Goal: Task Accomplishment & Management: Complete application form

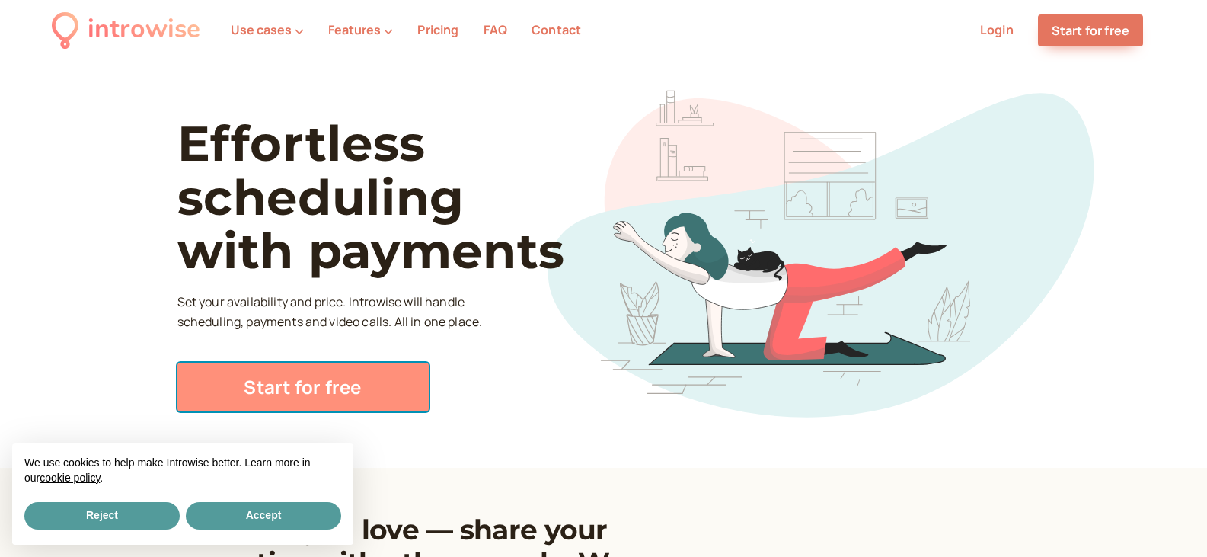
click at [305, 382] on link "Start for free" at bounding box center [302, 387] width 251 height 49
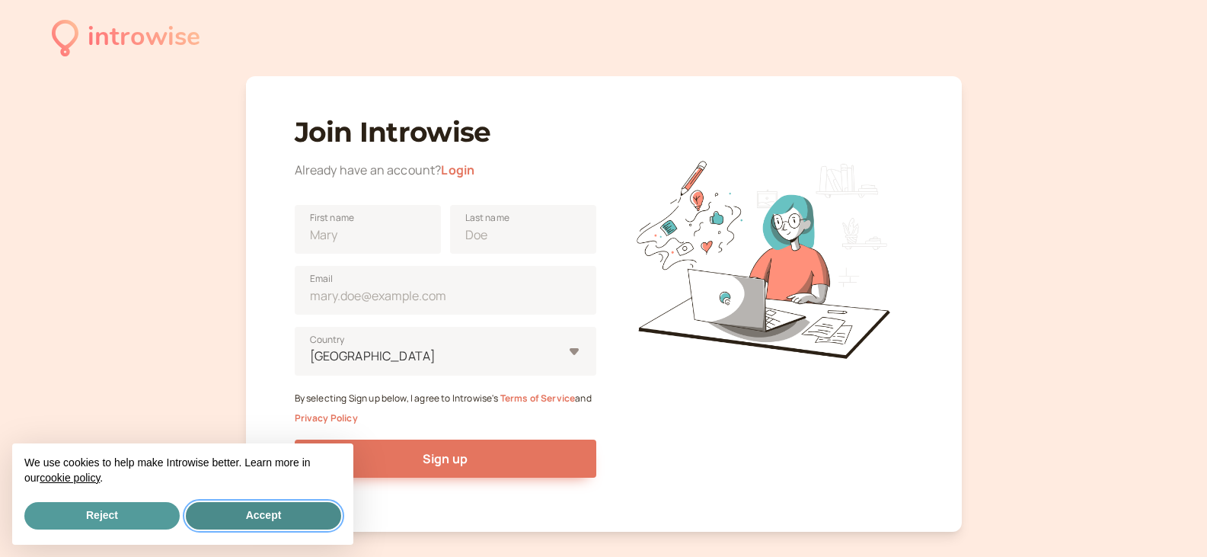
click at [270, 516] on button "Accept" at bounding box center [263, 515] width 155 height 27
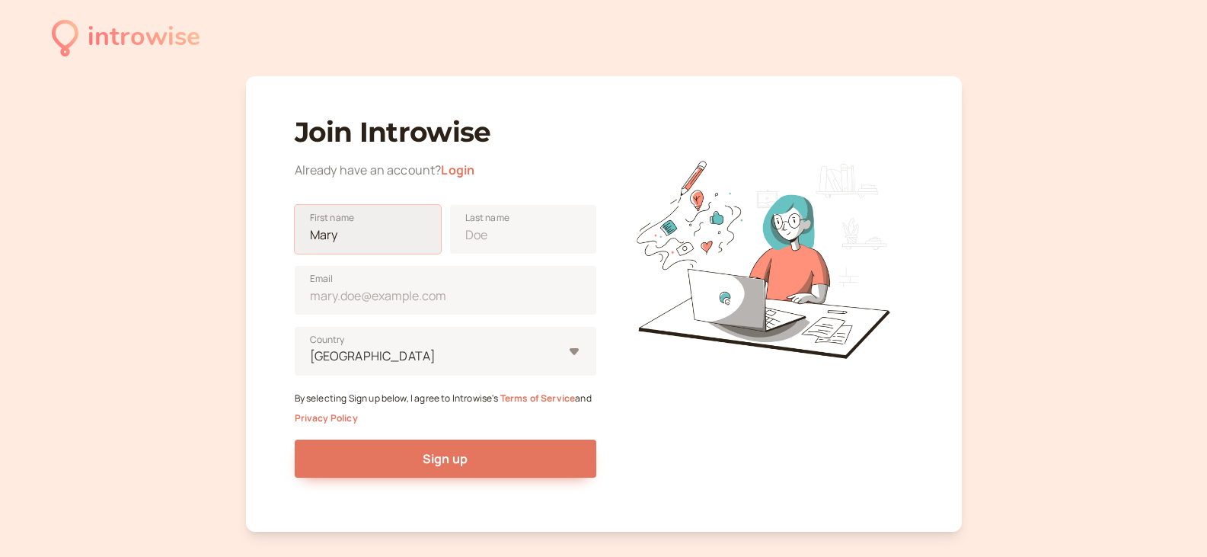
click at [349, 236] on input "First name" at bounding box center [368, 229] width 146 height 49
type input "Pearl"
type input "Vision"
type input "[EMAIL_ADDRESS][DOMAIN_NAME]"
type input "[GEOGRAPHIC_DATA]"
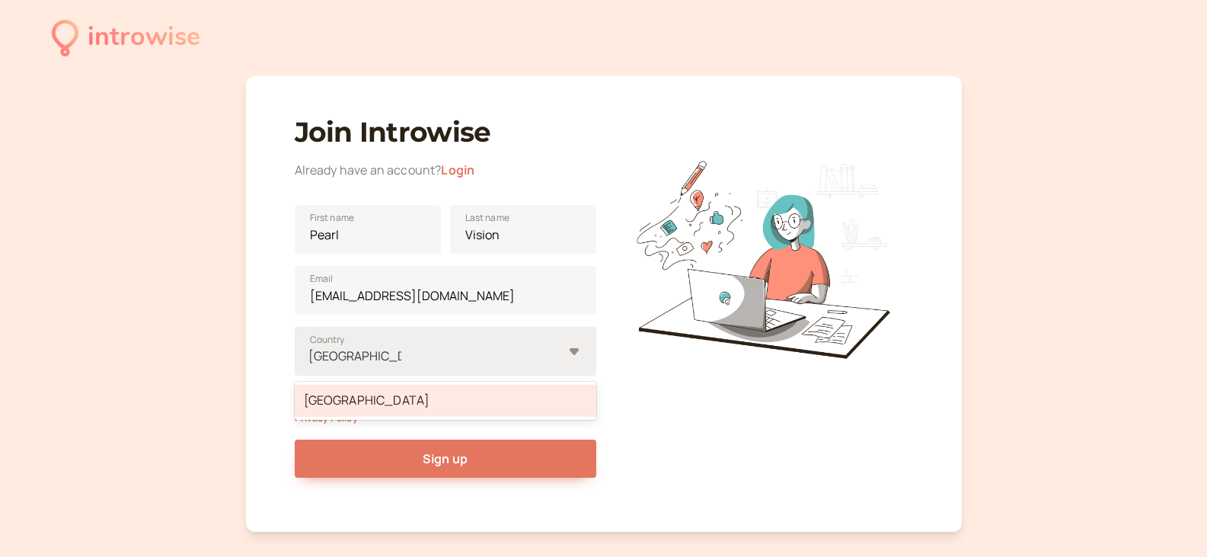
click at [366, 398] on div "[GEOGRAPHIC_DATA]" at bounding box center [446, 401] width 302 height 32
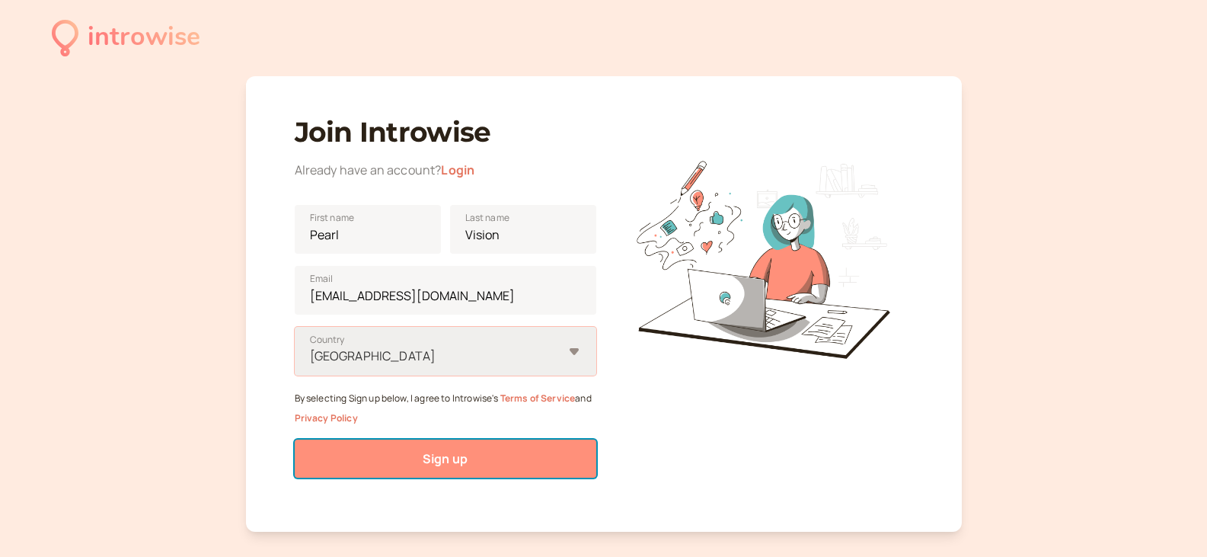
click at [417, 453] on button "Sign up" at bounding box center [446, 459] width 302 height 38
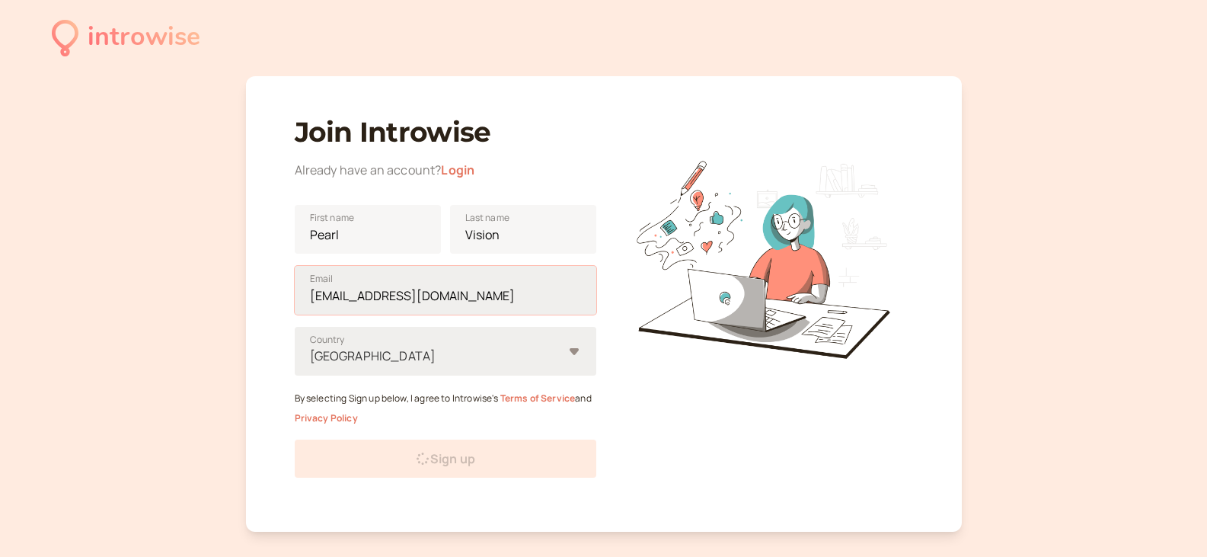
click at [482, 292] on input "[EMAIL_ADDRESS][DOMAIN_NAME]" at bounding box center [446, 290] width 302 height 49
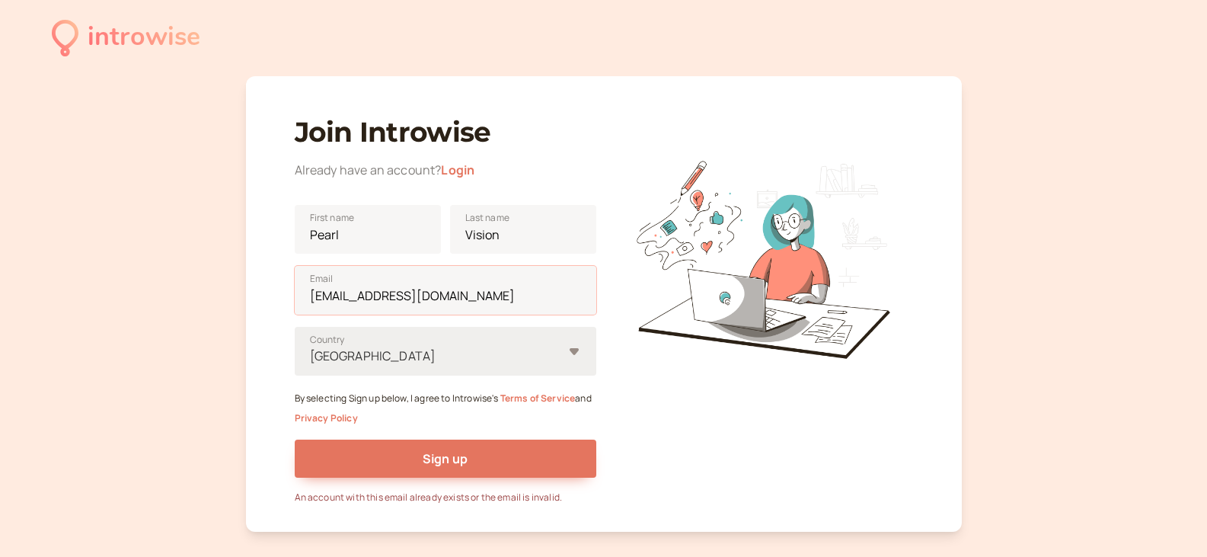
drag, startPoint x: 488, startPoint y: 302, endPoint x: 232, endPoint y: 294, distance: 256.8
click at [232, 294] on div "introwise Join Introwise Already have an account? Login Pearl First name Vision…" at bounding box center [603, 321] width 1207 height 643
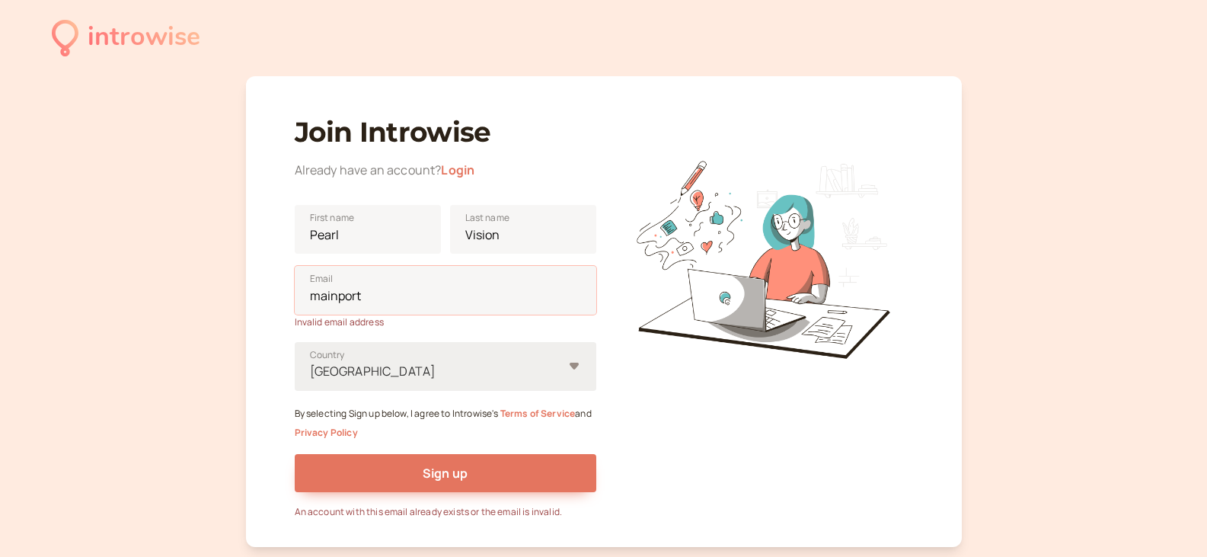
type input "[EMAIL_ADDRESS][DOMAIN_NAME]"
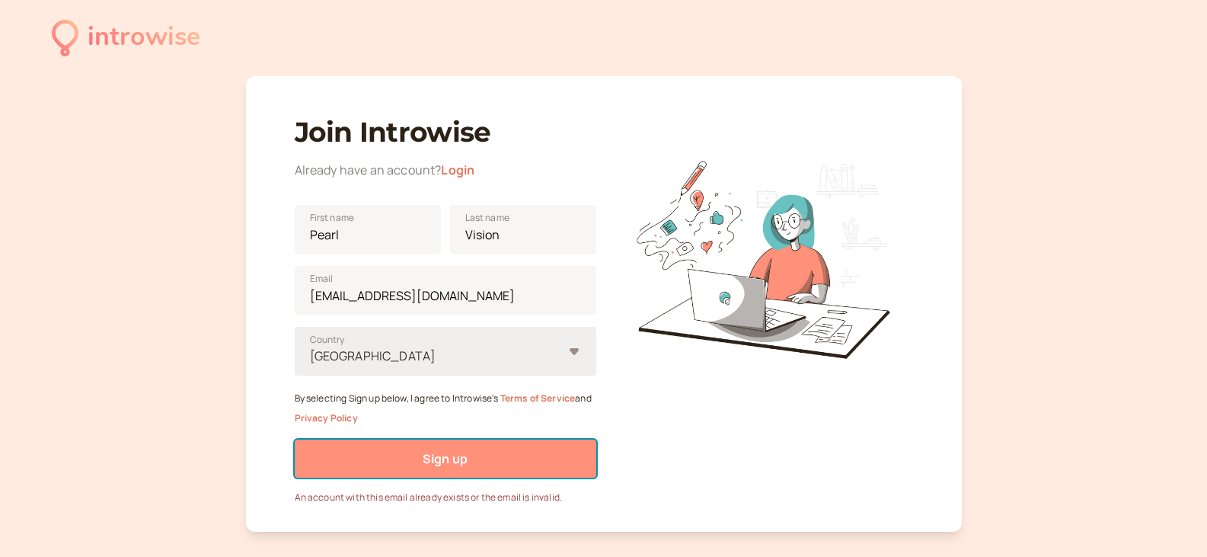
click at [444, 464] on span "Sign up" at bounding box center [445, 458] width 45 height 17
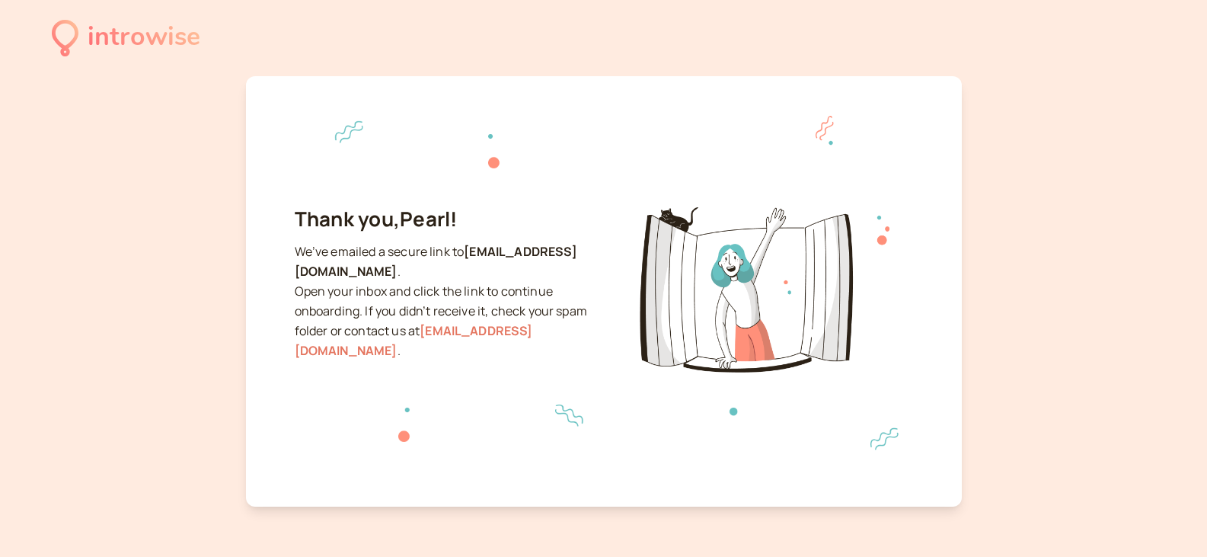
click at [845, 344] on div at bounding box center [763, 289] width 302 height 165
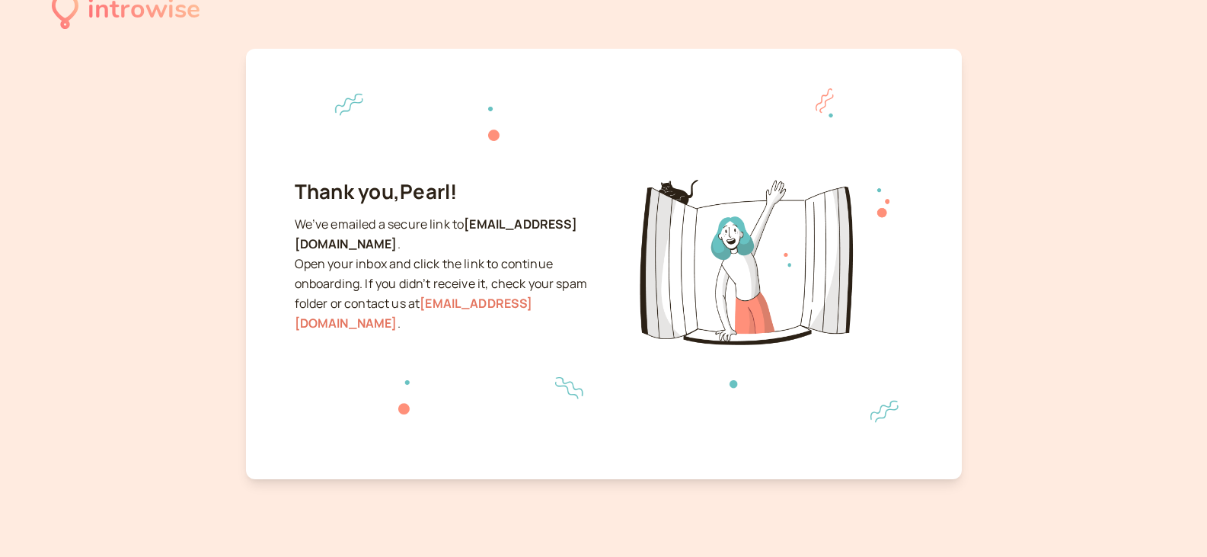
scroll to position [42, 0]
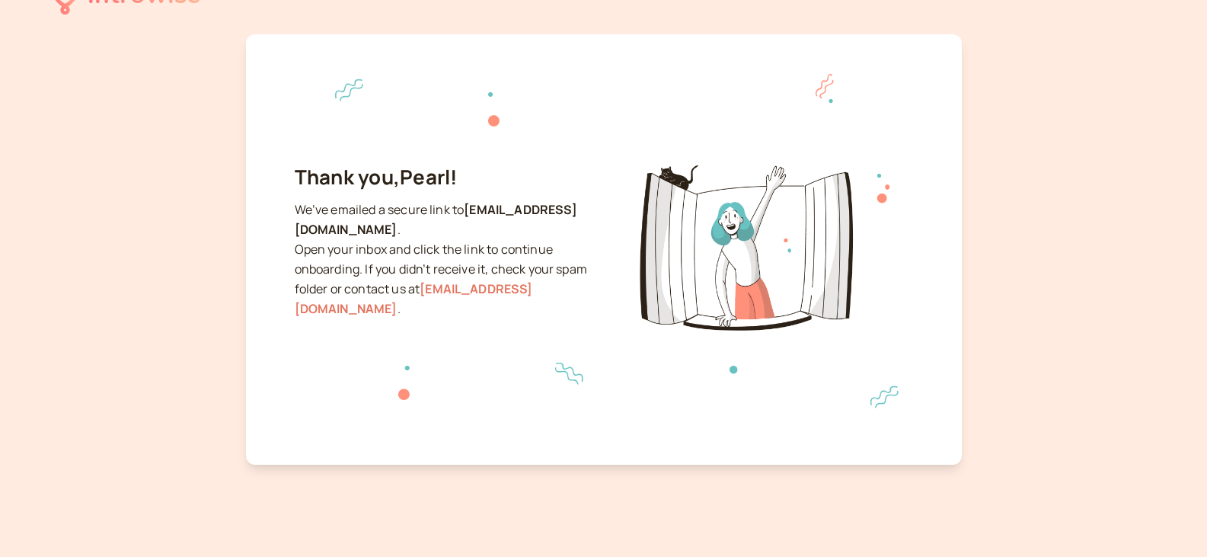
click at [381, 223] on b "[EMAIL_ADDRESS][DOMAIN_NAME]" at bounding box center [436, 219] width 283 height 37
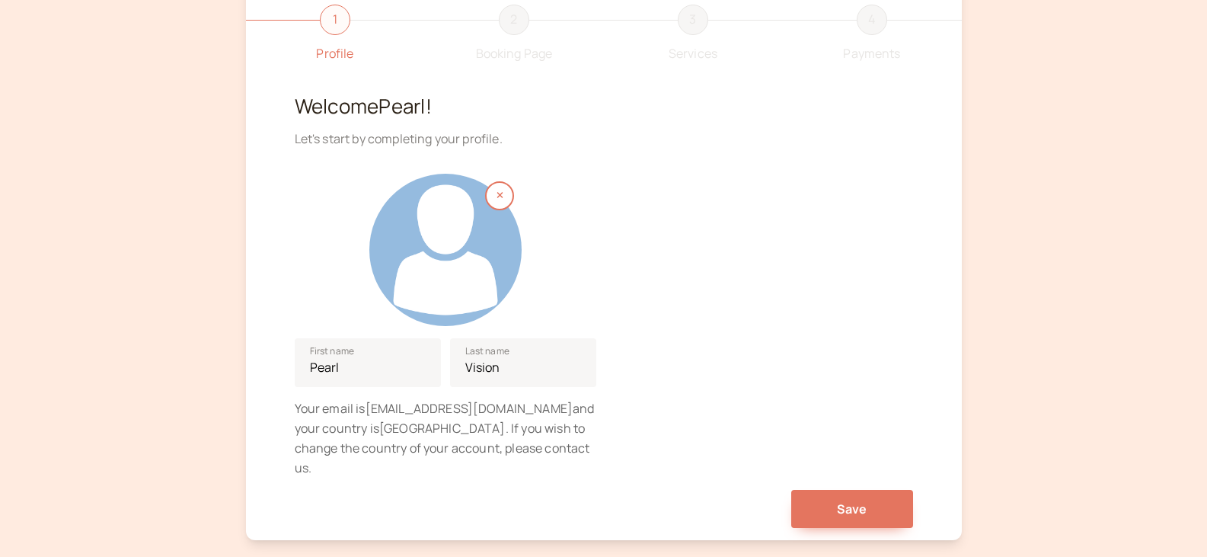
scroll to position [101, 0]
click at [872, 491] on button "Save" at bounding box center [852, 510] width 122 height 38
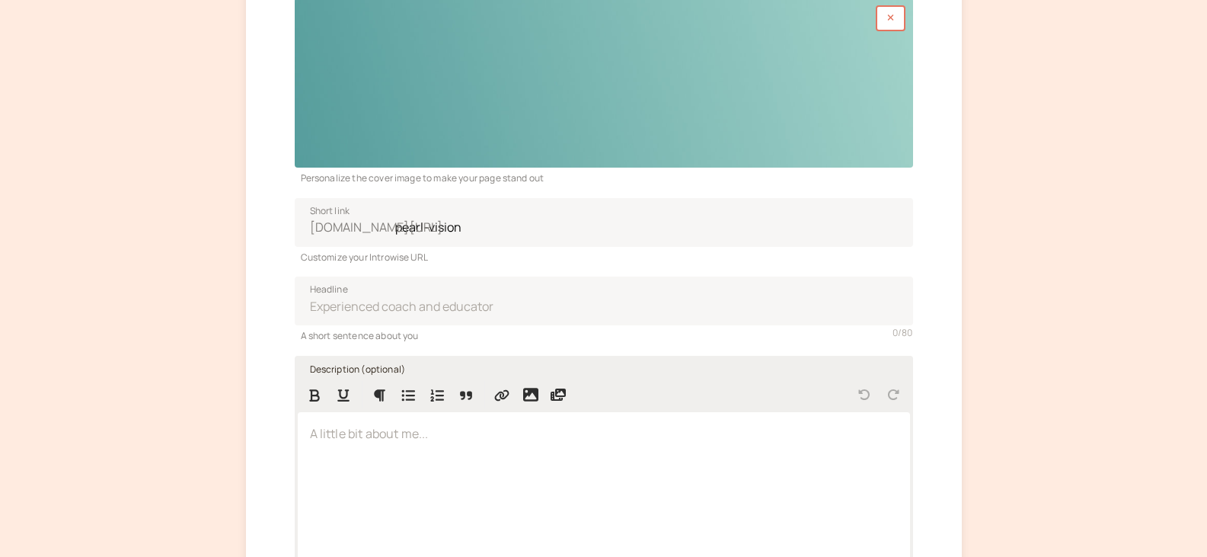
scroll to position [381, 0]
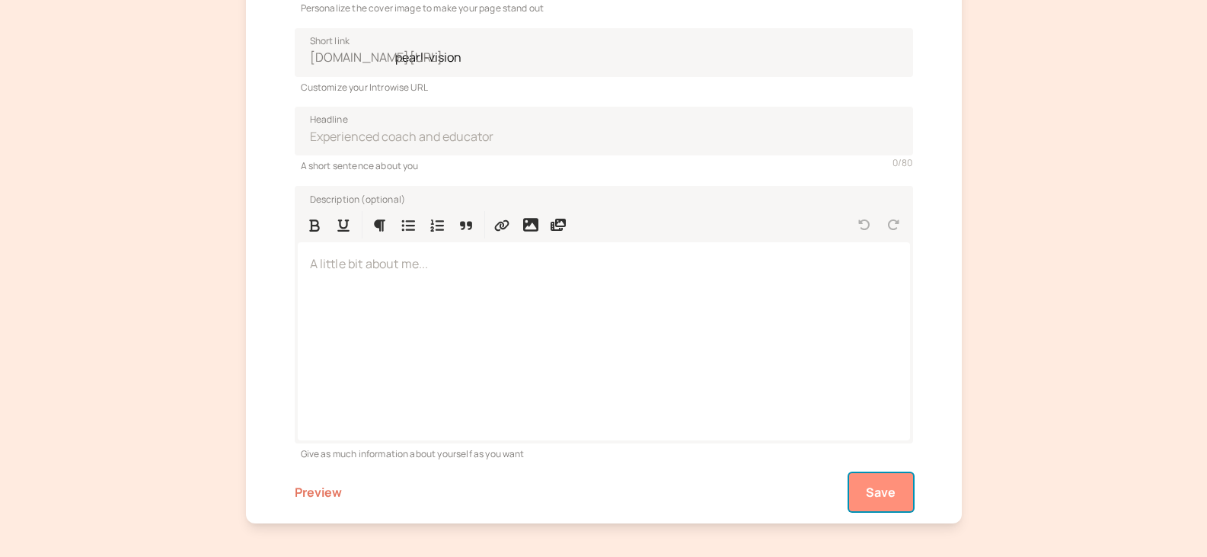
click at [880, 488] on span "Save" at bounding box center [881, 492] width 30 height 17
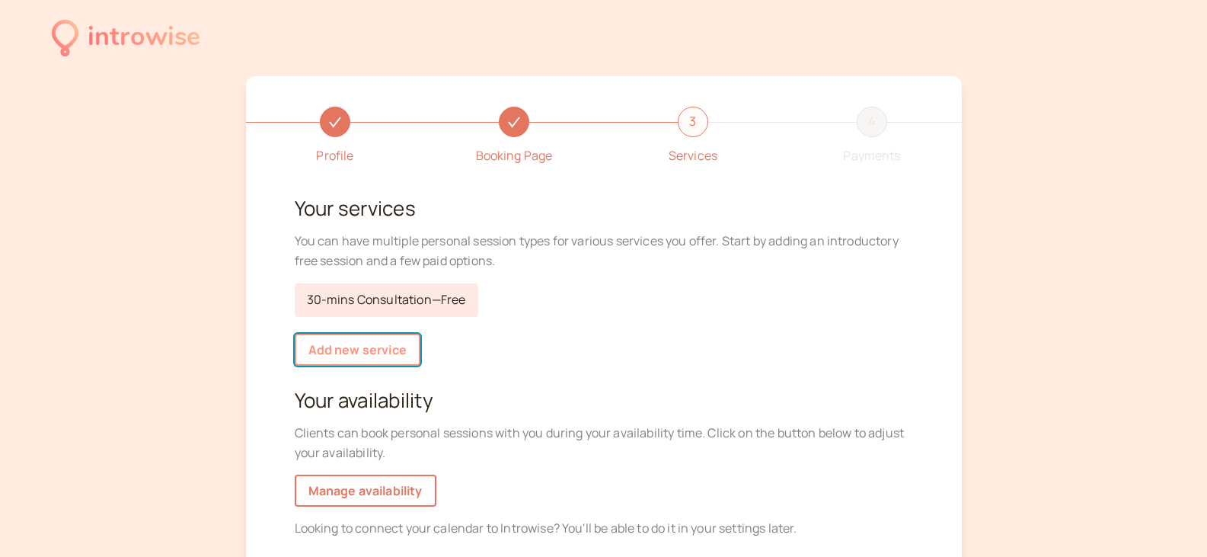
click at [332, 353] on link "Add new service" at bounding box center [358, 350] width 126 height 32
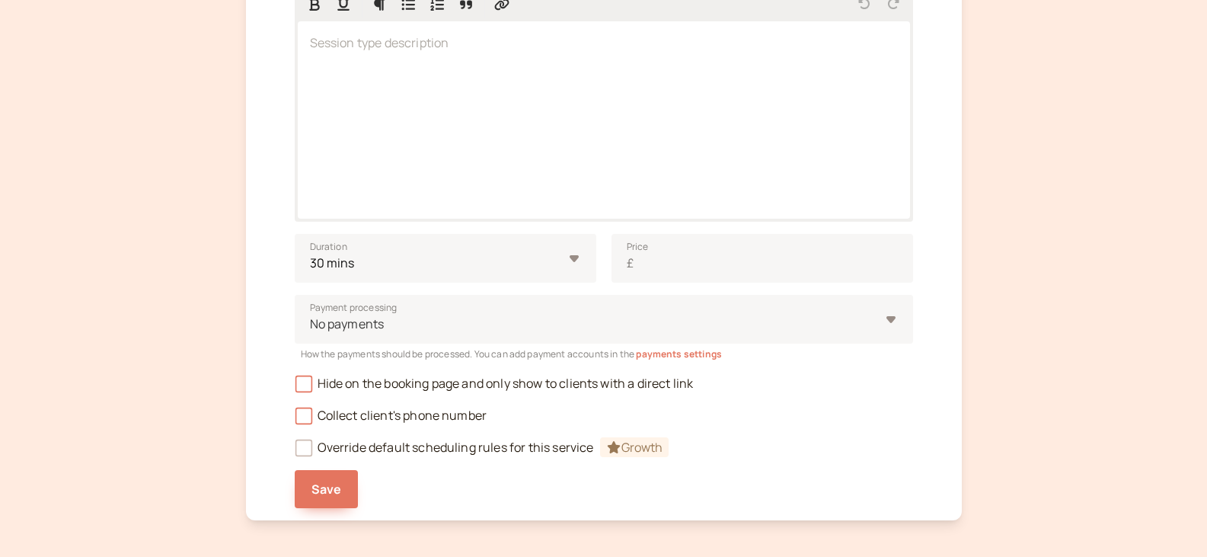
scroll to position [381, 0]
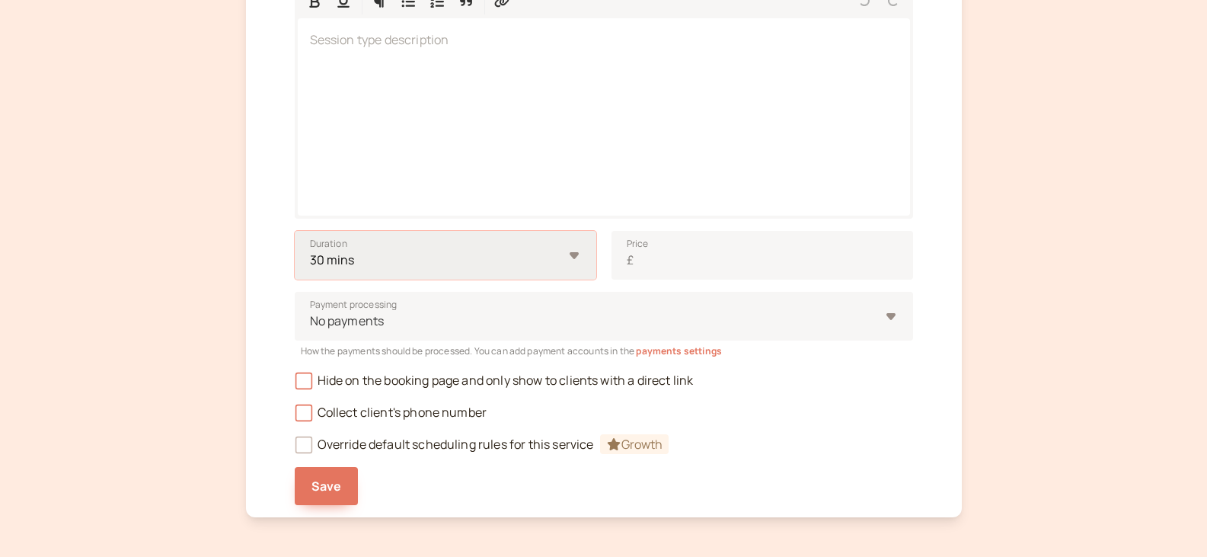
click at [397, 266] on select "10 mins 15 mins 30 mins 45 mins 1 hour 1.5 hours 2 hours Custom…" at bounding box center [446, 255] width 302 height 49
select select "45"
click at [295, 231] on select "10 mins 15 mins 30 mins 45 mins 1 hour 1.5 hours 2 hours Custom…" at bounding box center [446, 255] width 302 height 49
click at [367, 321] on div at bounding box center [594, 321] width 571 height 21
click at [311, 321] on input "Payment processing No payments" at bounding box center [310, 321] width 2 height 18
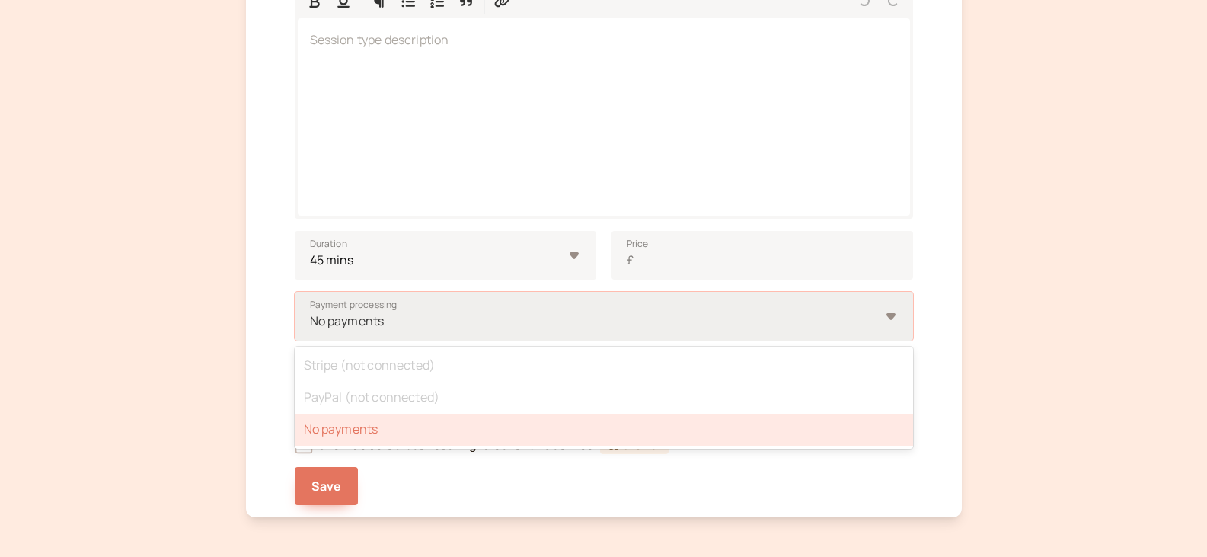
click at [367, 321] on div at bounding box center [594, 321] width 571 height 21
click at [311, 321] on input "Payment processing option No payments selected, 3 of 3. 3 results available. Us…" at bounding box center [310, 321] width 2 height 18
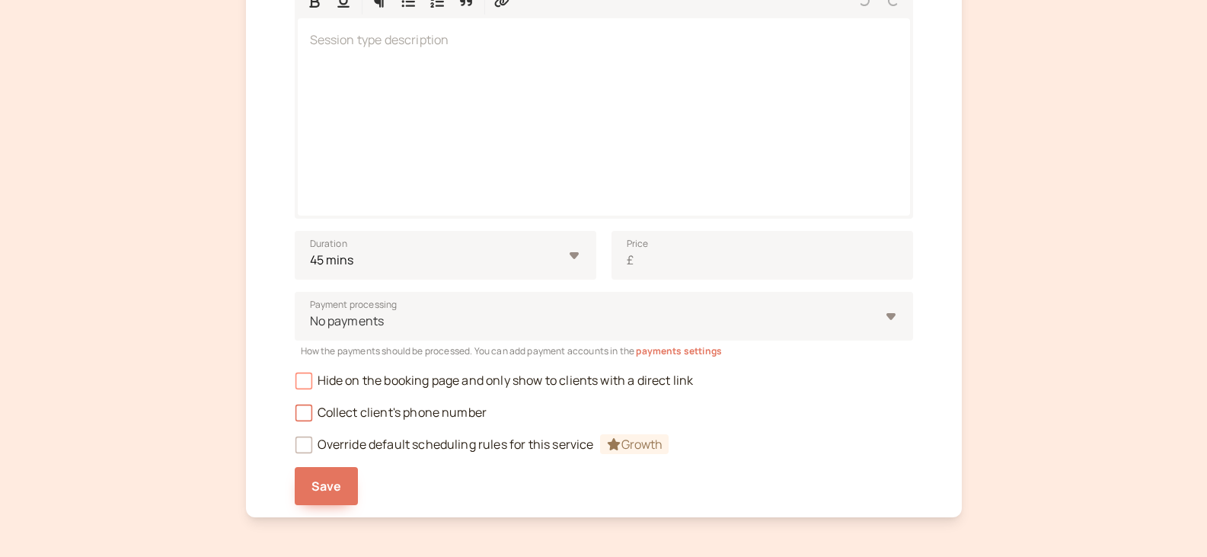
click at [304, 383] on icon at bounding box center [303, 381] width 11 height 11
click at [295, 385] on input "Hide on the booking page and only show to clients with a direct link" at bounding box center [295, 385] width 0 height 0
click at [302, 407] on icon at bounding box center [303, 412] width 17 height 17
click at [295, 417] on input "Collect client's phone number" at bounding box center [295, 417] width 0 height 0
click at [325, 479] on span "Save" at bounding box center [327, 486] width 30 height 17
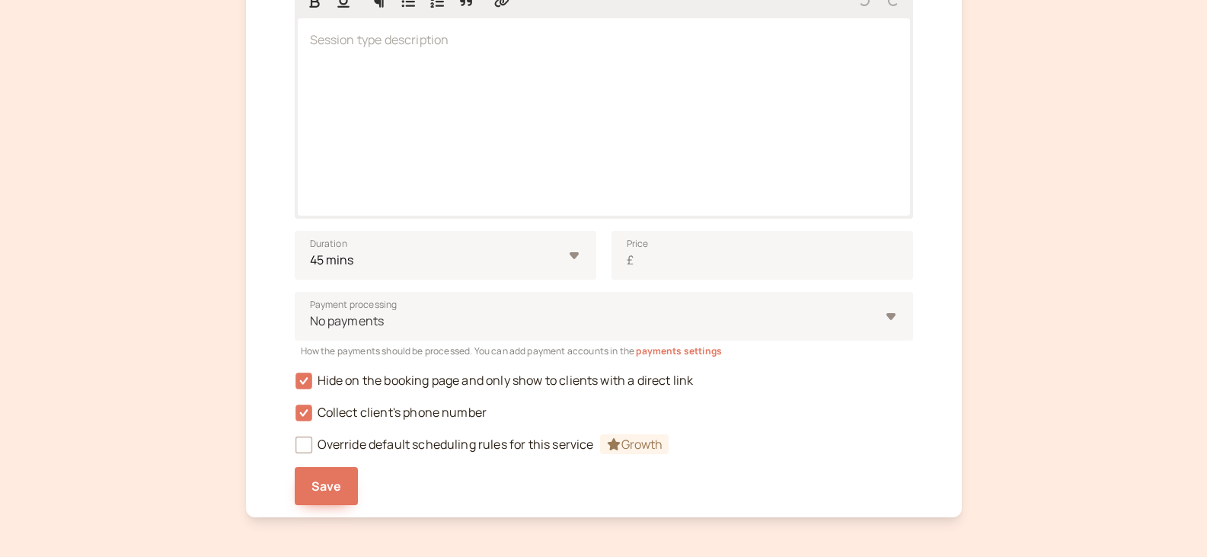
scroll to position [21, 0]
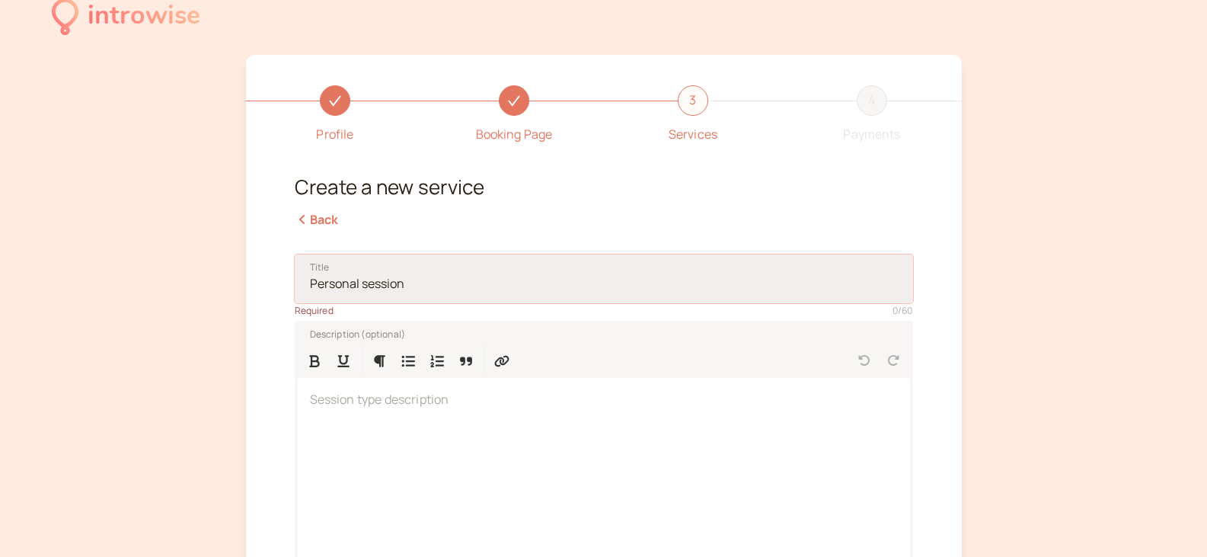
click at [421, 286] on input "Title" at bounding box center [604, 278] width 619 height 49
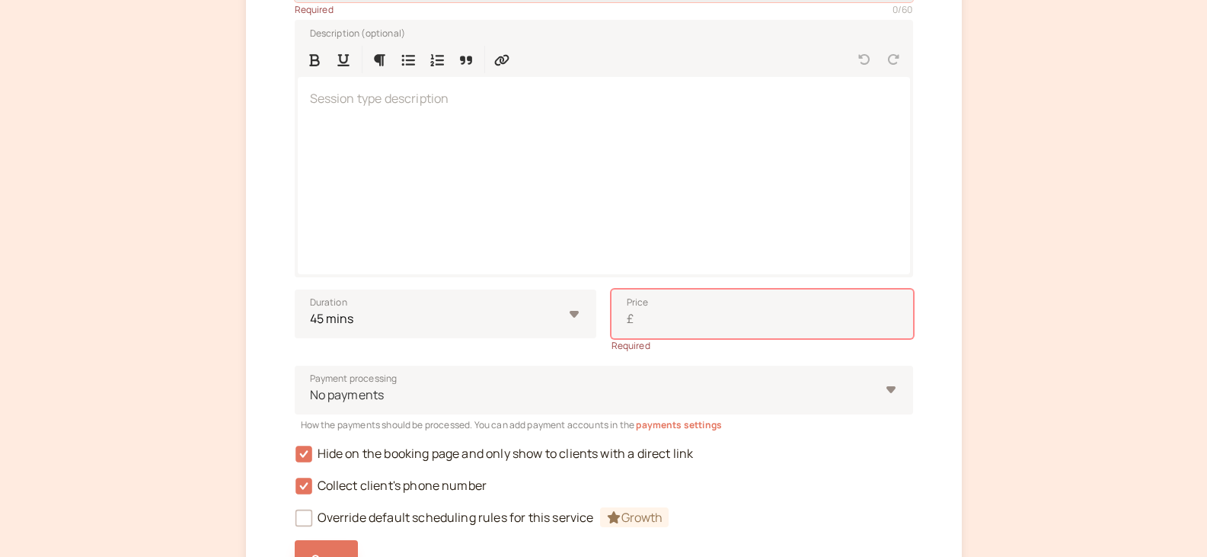
scroll to position [326, 0]
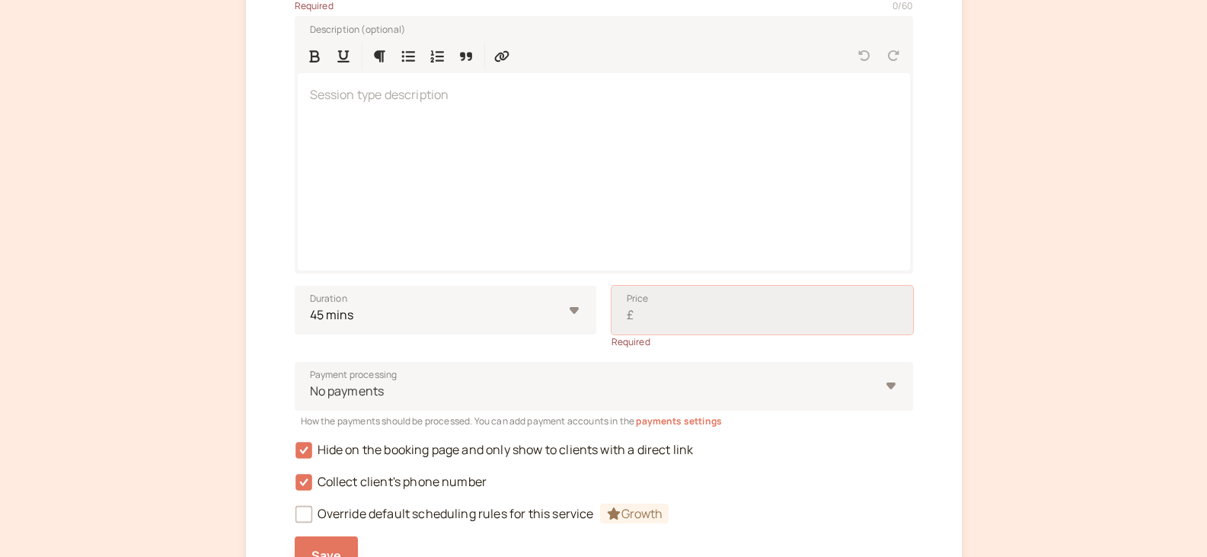
click at [654, 310] on input "Price £" at bounding box center [763, 310] width 302 height 49
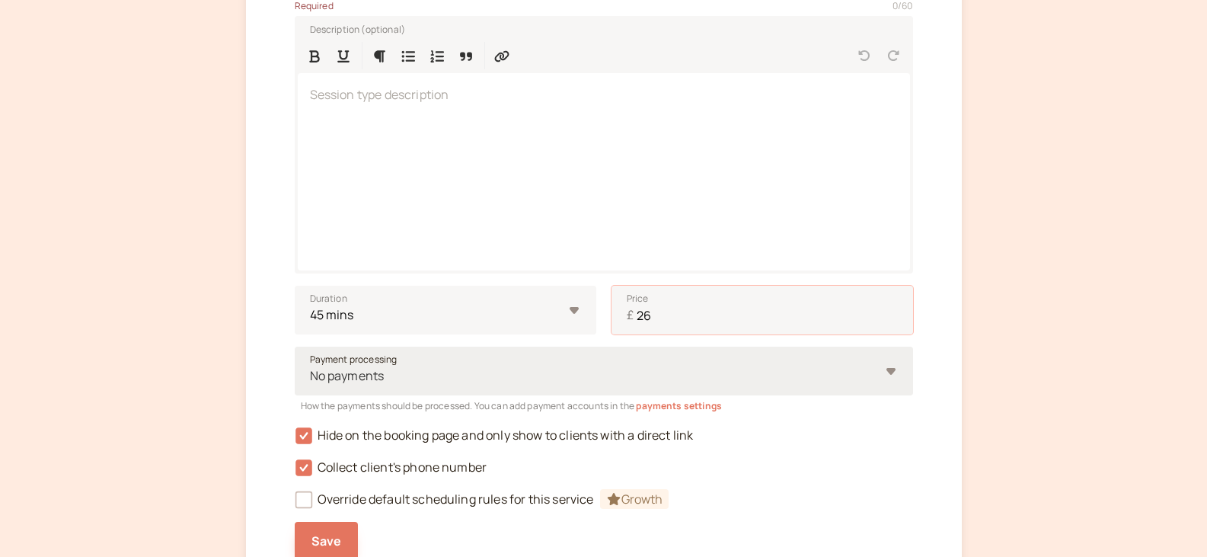
type input "26"
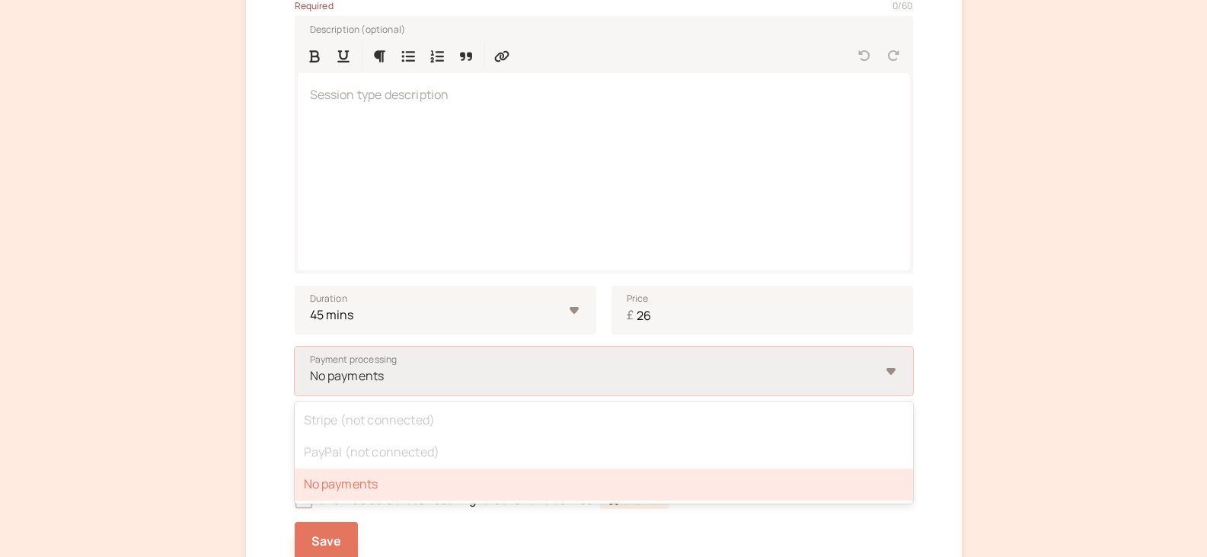
click at [545, 379] on div at bounding box center [594, 376] width 571 height 21
click at [311, 379] on input "Payment processing option No payments selected, 3 of 3. 3 results available. Us…" at bounding box center [310, 376] width 2 height 18
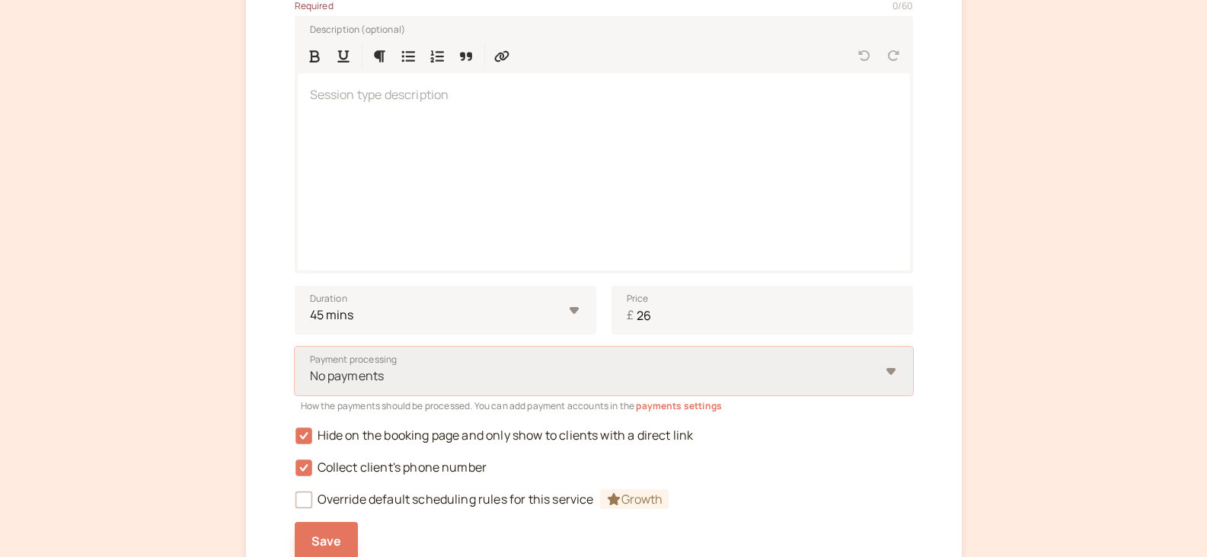
click at [545, 379] on div at bounding box center [594, 376] width 571 height 21
click at [311, 379] on input "Payment processing Select is focused ,type to refine list, press Down to open t…" at bounding box center [310, 376] width 2 height 18
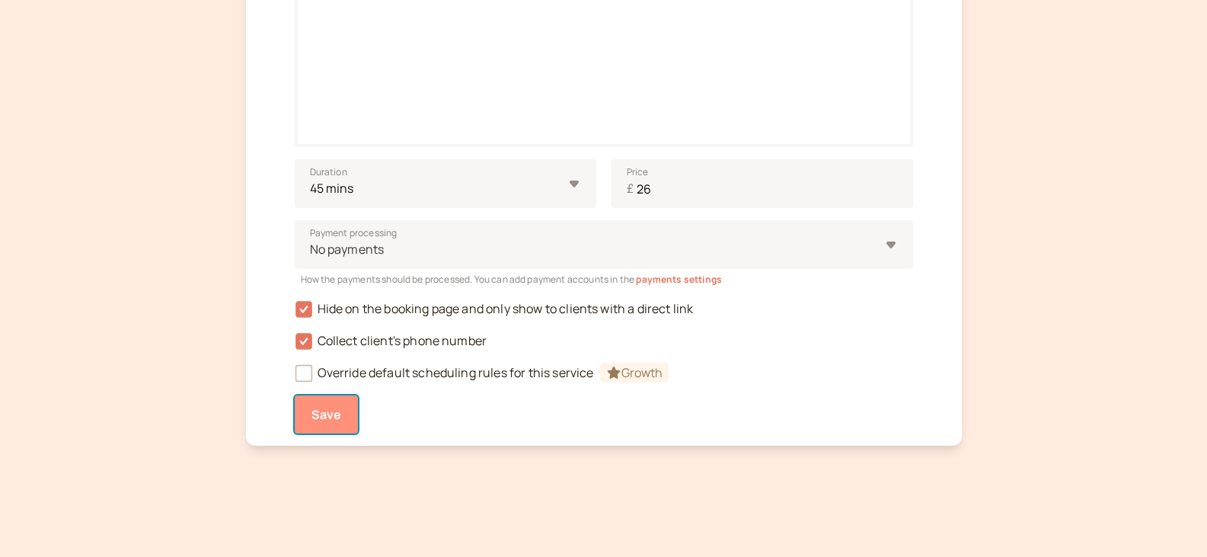
click at [318, 416] on span "Save" at bounding box center [327, 414] width 30 height 17
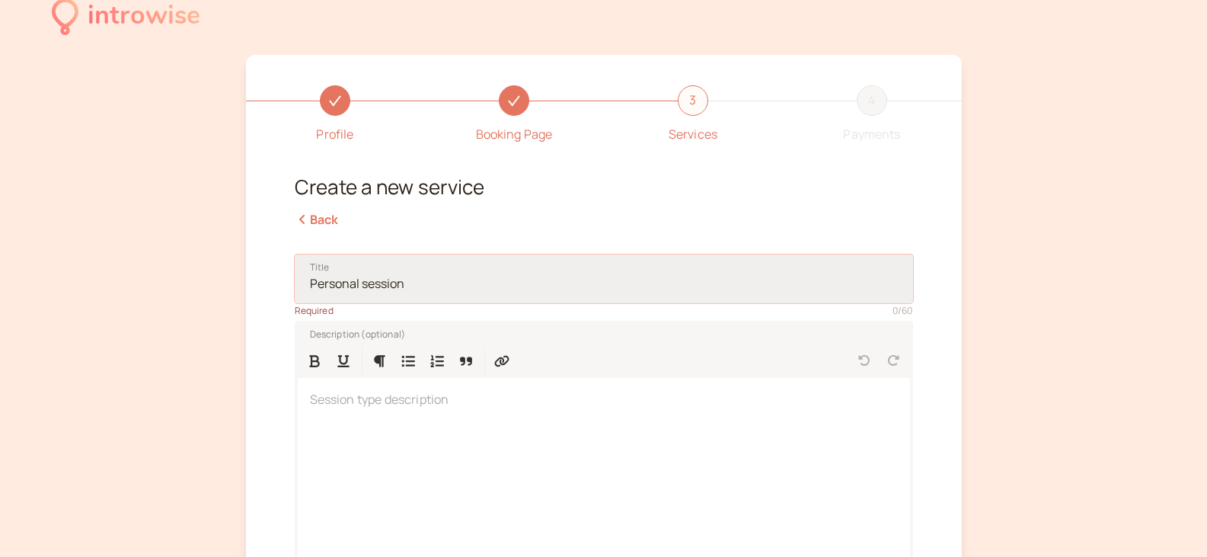
click at [411, 286] on input "Title" at bounding box center [604, 278] width 619 height 49
type input "Maths"
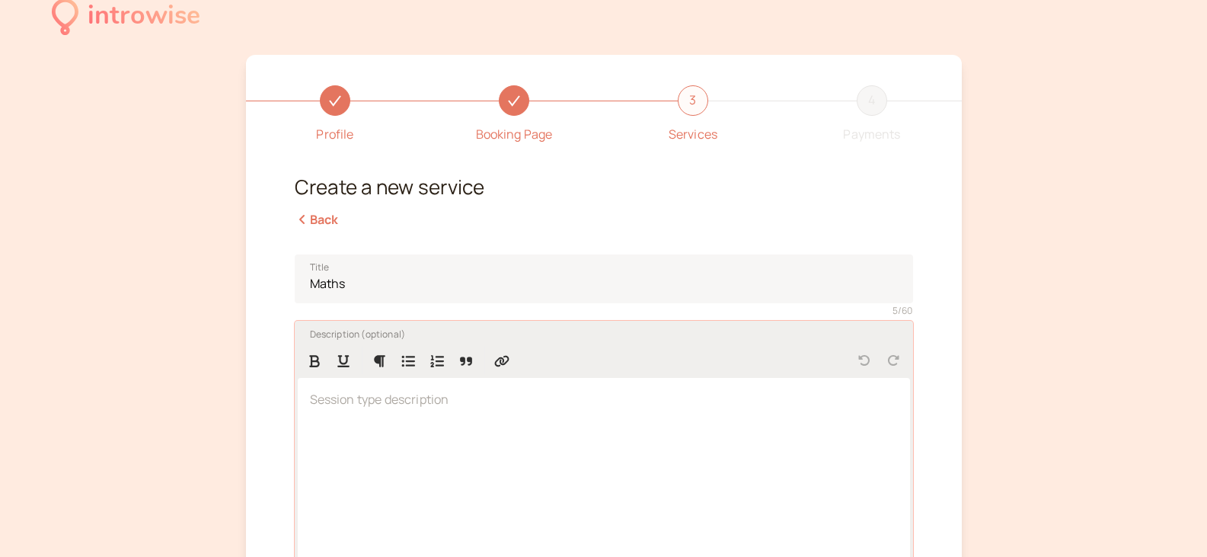
click at [421, 467] on div at bounding box center [604, 476] width 612 height 197
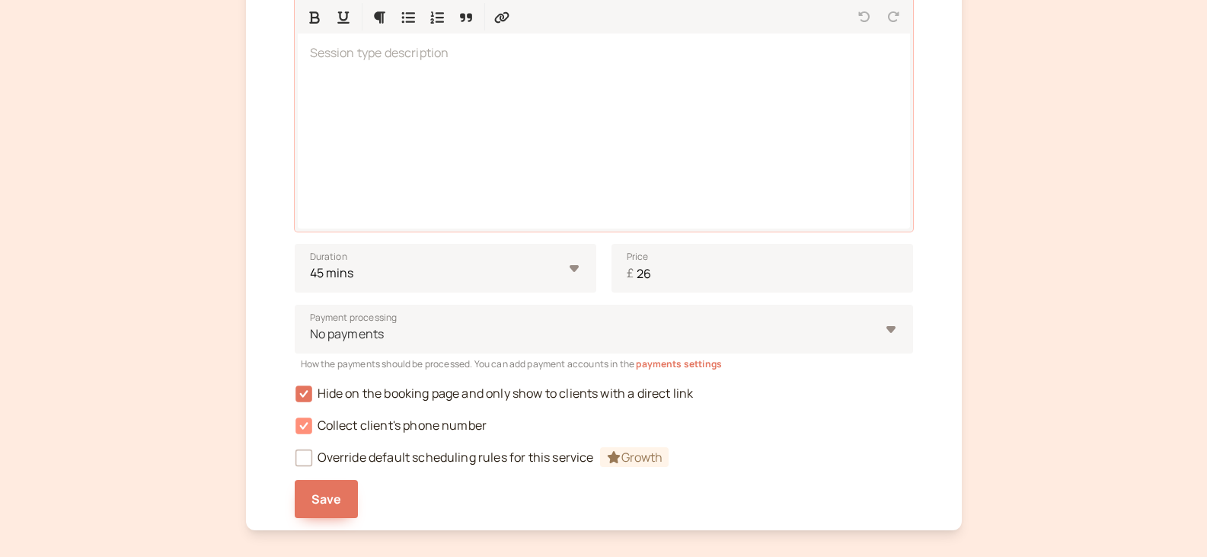
scroll to position [452, 0]
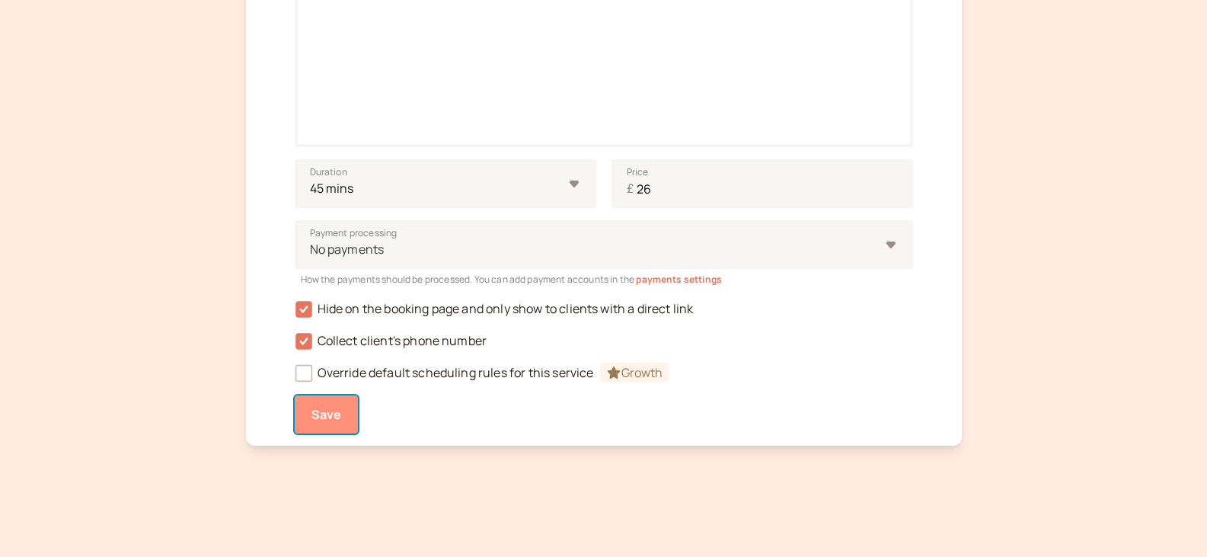
click at [318, 414] on span "Save" at bounding box center [327, 414] width 30 height 17
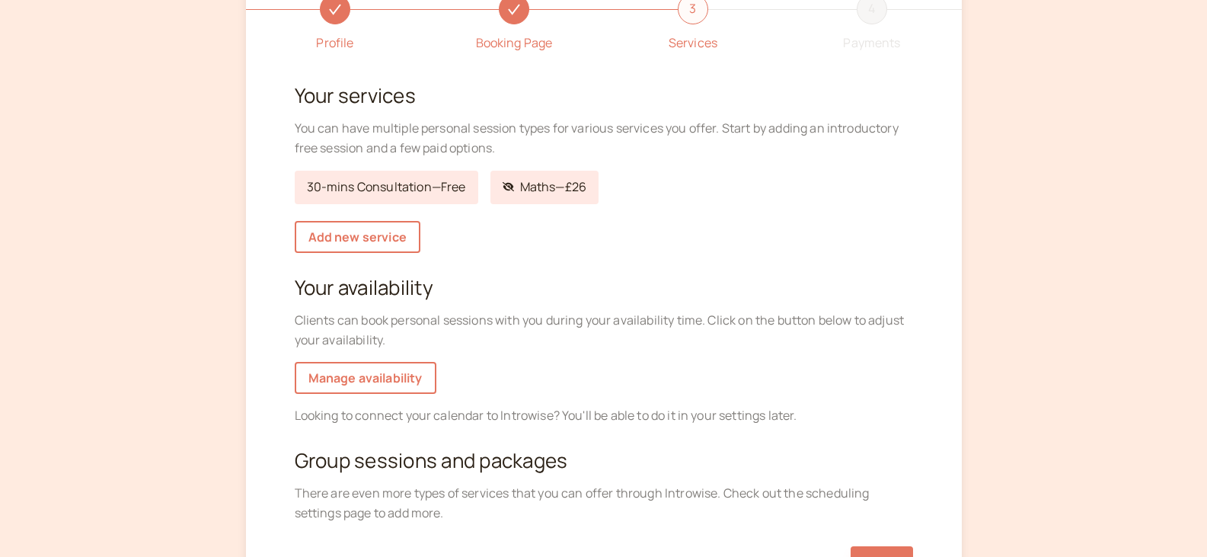
scroll to position [111, 0]
click at [351, 371] on link "Manage availability" at bounding box center [366, 379] width 142 height 32
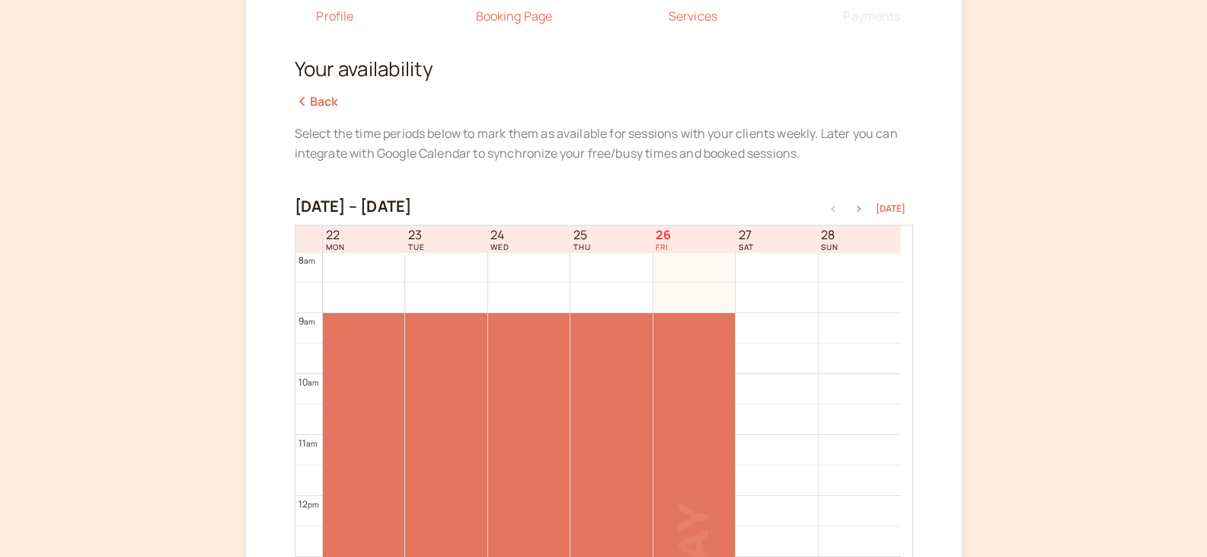
scroll to position [152, 0]
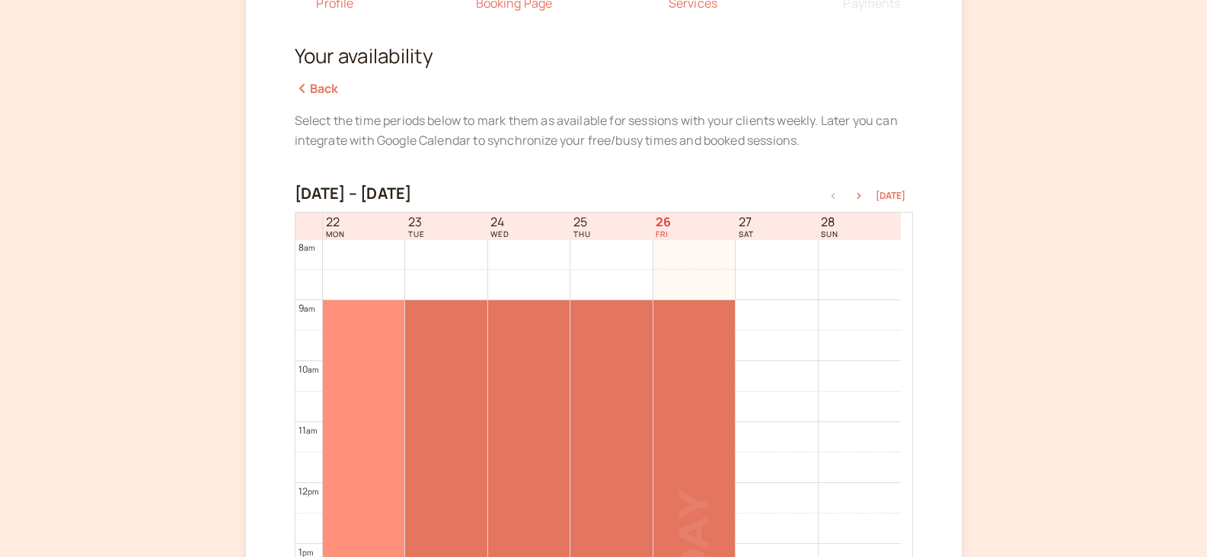
click at [366, 324] on div at bounding box center [364, 543] width 82 height 487
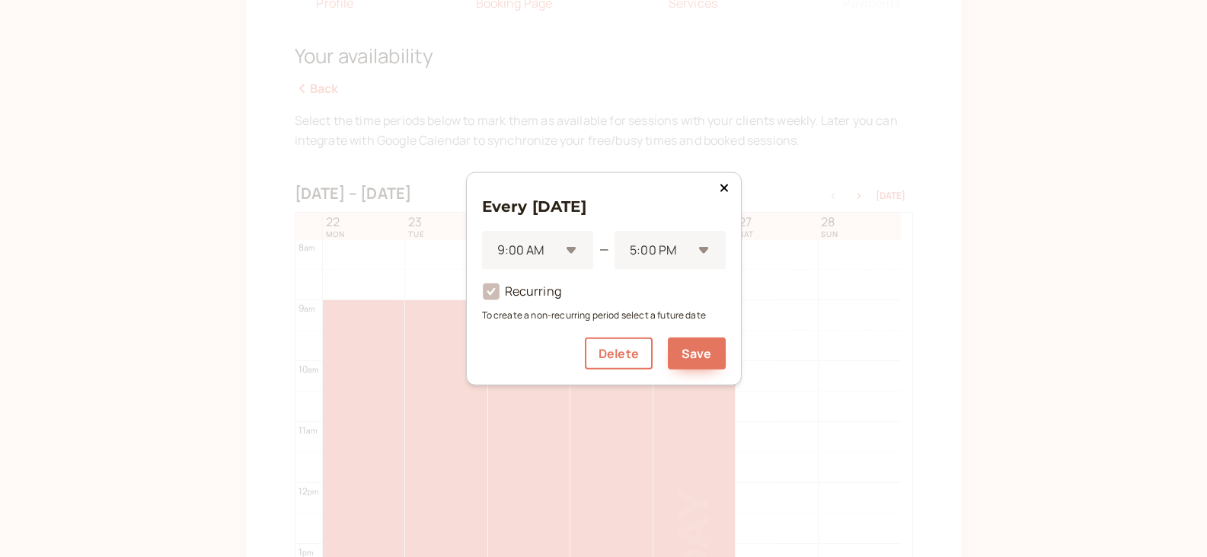
click at [723, 190] on icon at bounding box center [724, 188] width 8 height 8
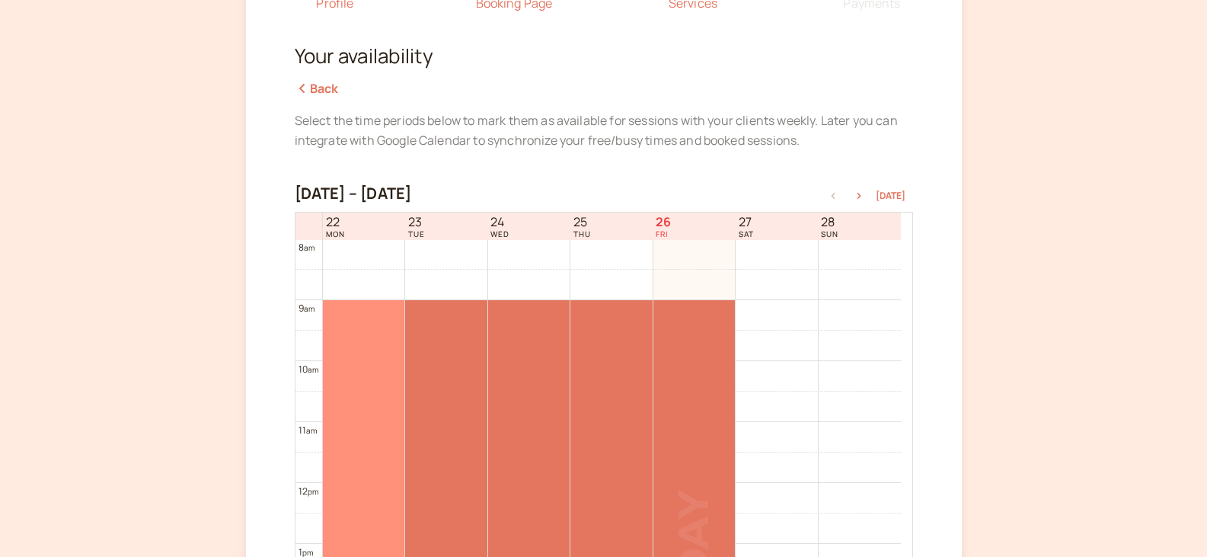
click at [367, 318] on div at bounding box center [364, 543] width 82 height 487
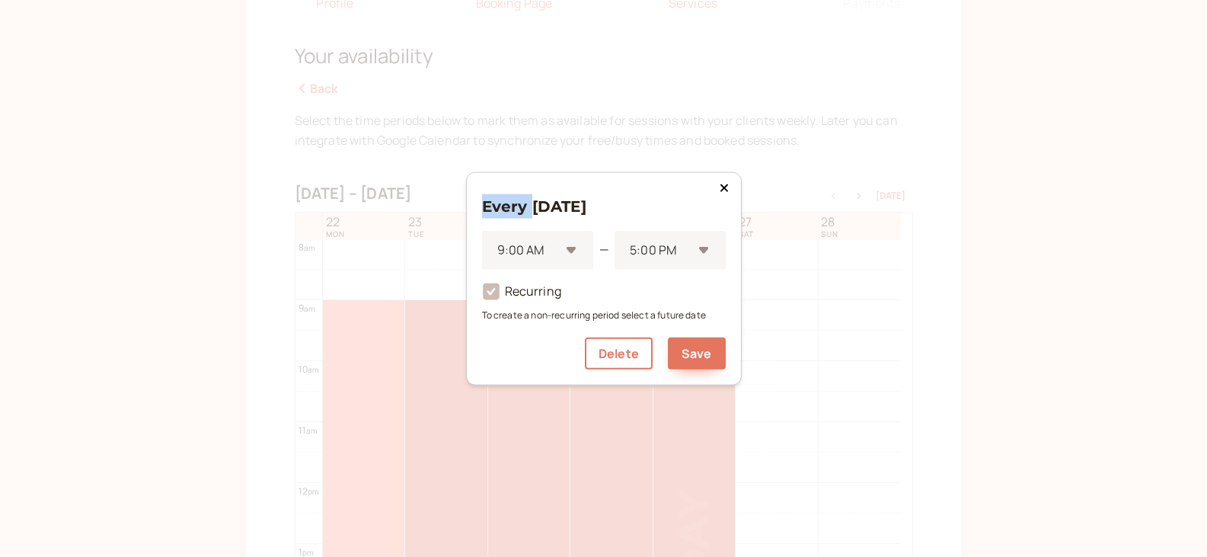
click at [367, 318] on div "Every Monday 9:00 AM — 5:00 PM Recurring To create a non-recurring period selec…" at bounding box center [603, 278] width 1207 height 557
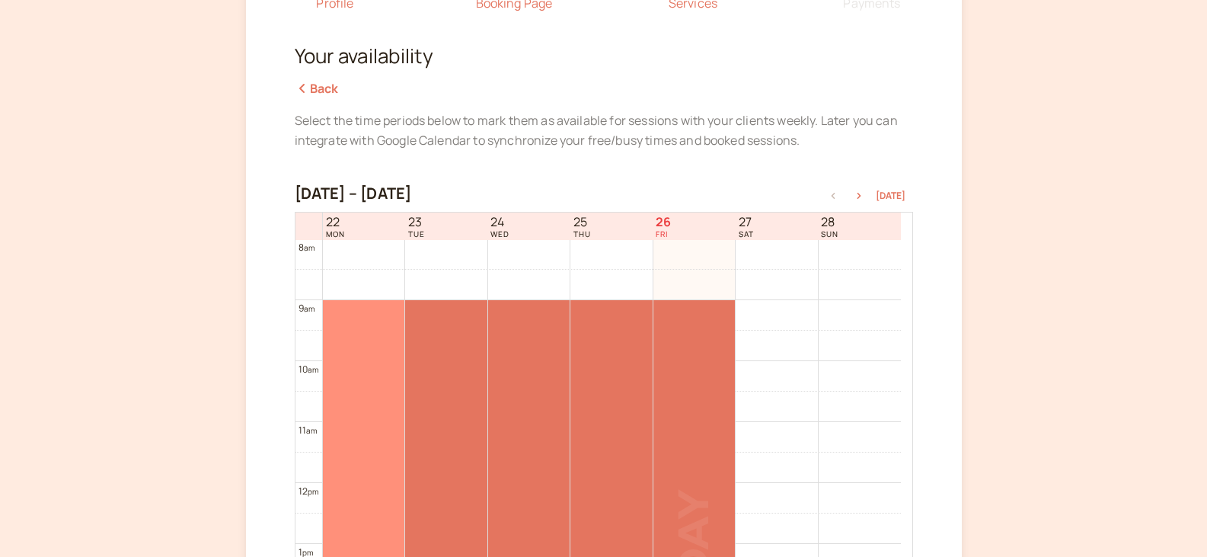
click at [367, 318] on div at bounding box center [364, 543] width 82 height 487
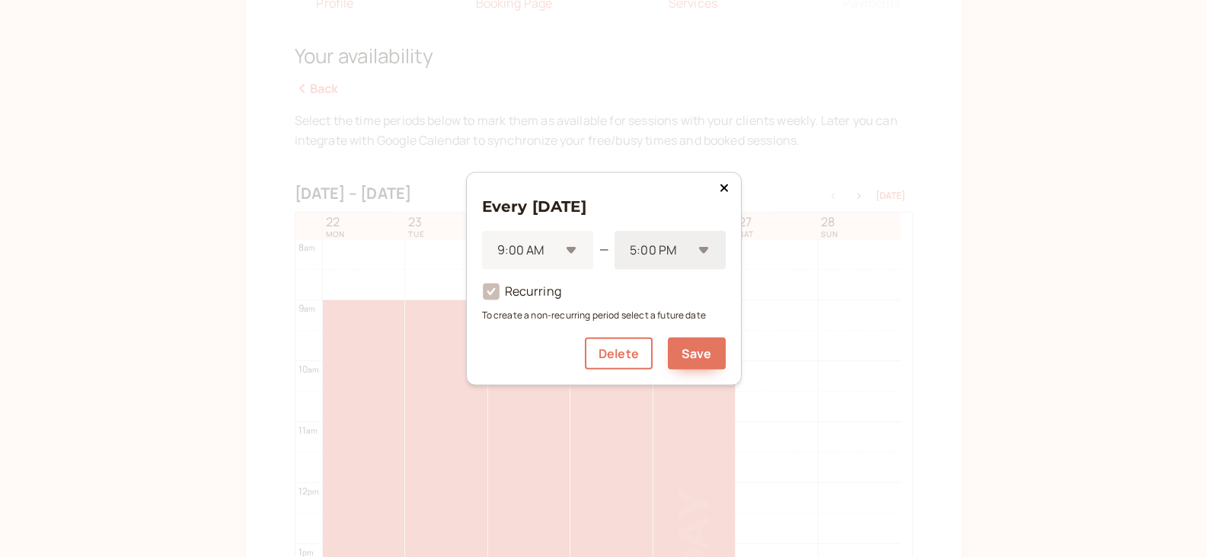
click at [708, 251] on div "5:00 PM" at bounding box center [670, 250] width 110 height 39
click at [678, 315] on div "7:30 PM" at bounding box center [670, 318] width 110 height 32
click at [690, 356] on button "Save" at bounding box center [697, 353] width 58 height 32
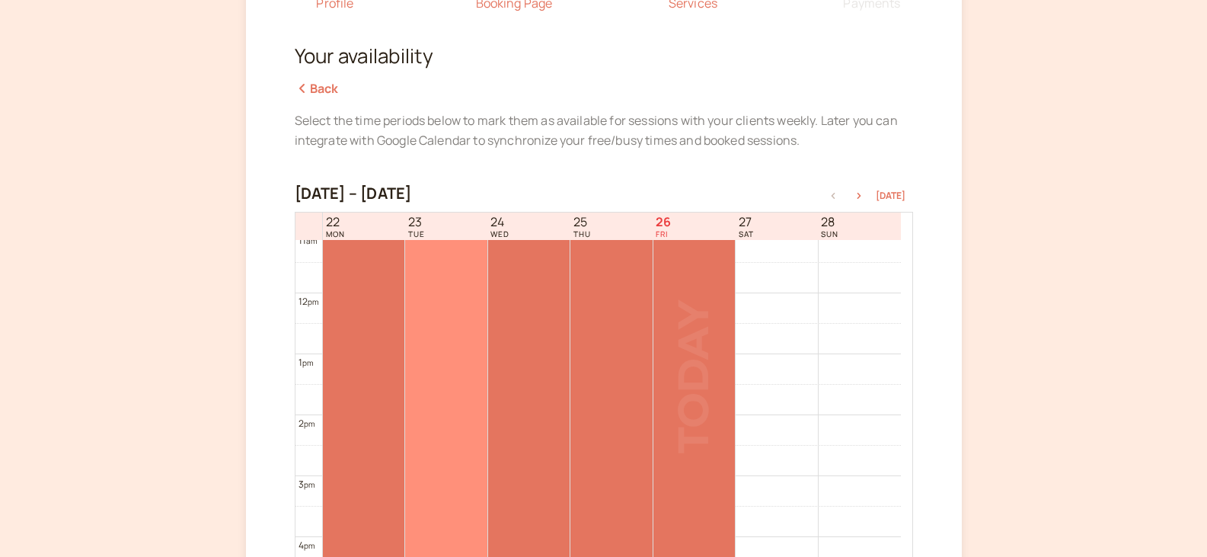
scroll to position [492, 0]
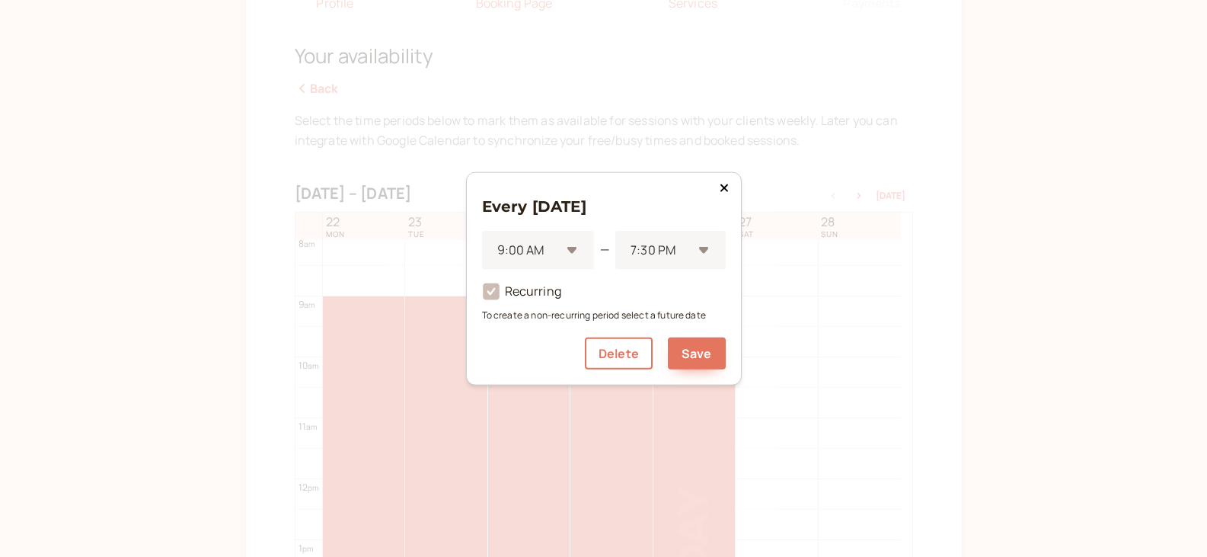
click at [491, 293] on icon at bounding box center [491, 292] width 26 height 26
click at [528, 293] on span "Recurring" at bounding box center [521, 291] width 79 height 17
click at [723, 191] on icon at bounding box center [724, 187] width 9 height 12
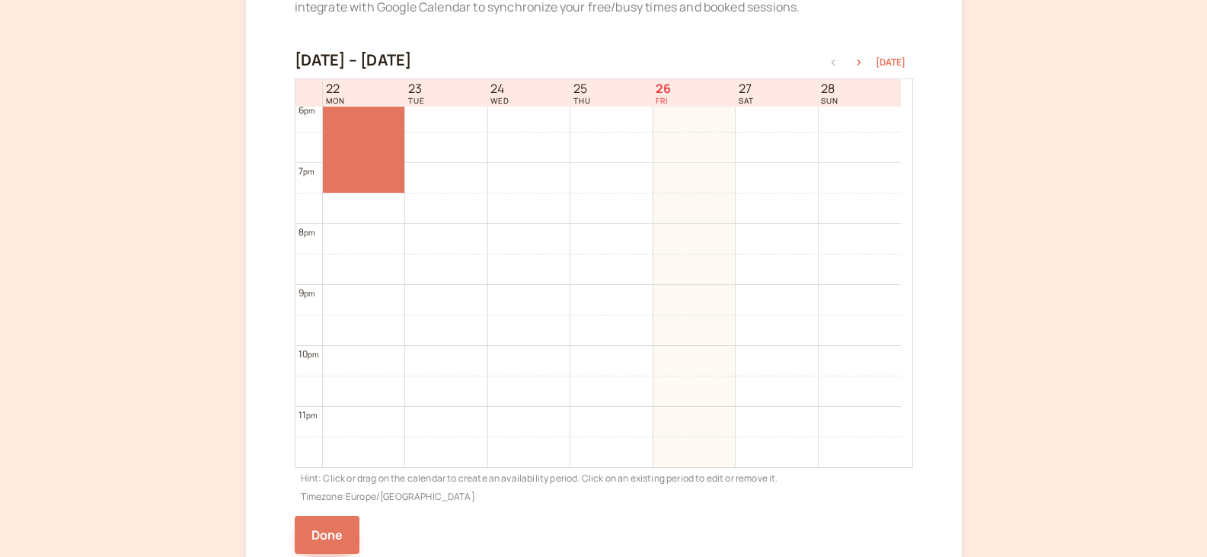
scroll to position [406, 0]
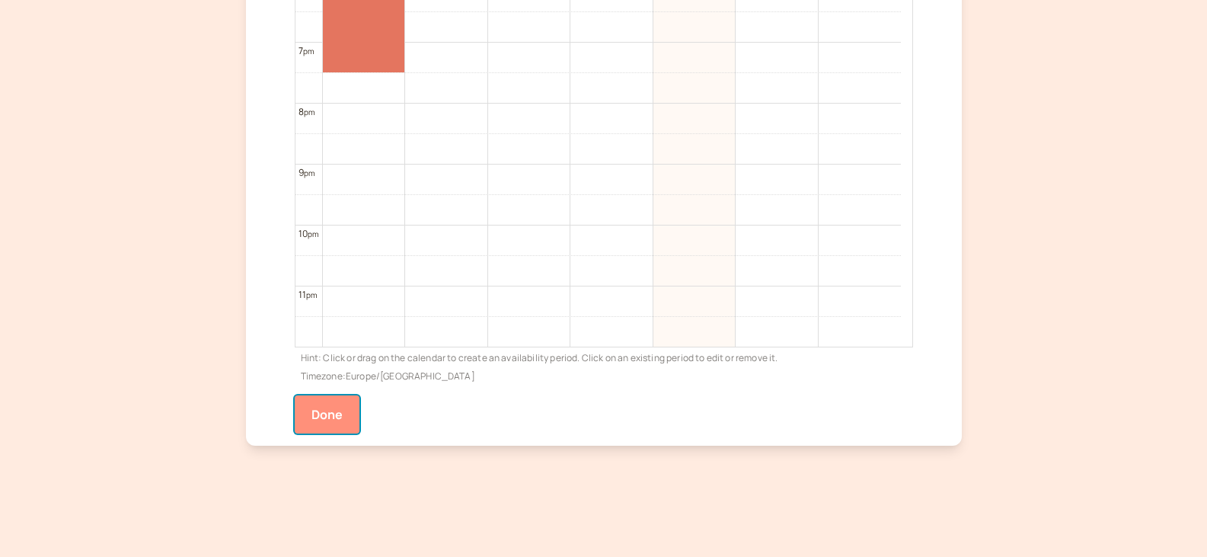
click at [326, 411] on button "Done" at bounding box center [328, 414] width 66 height 38
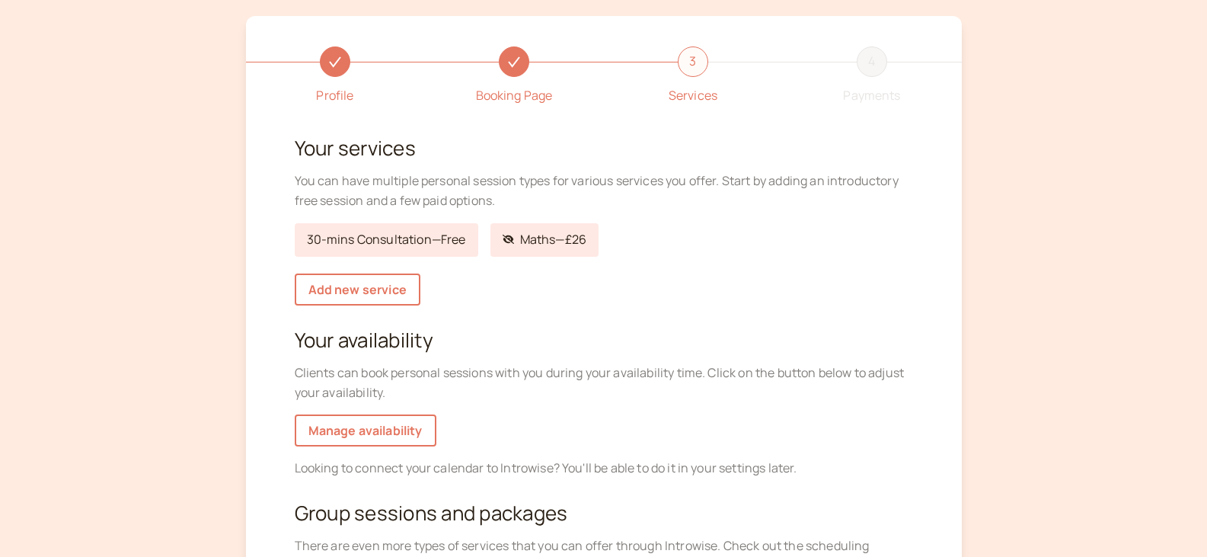
scroll to position [152, 0]
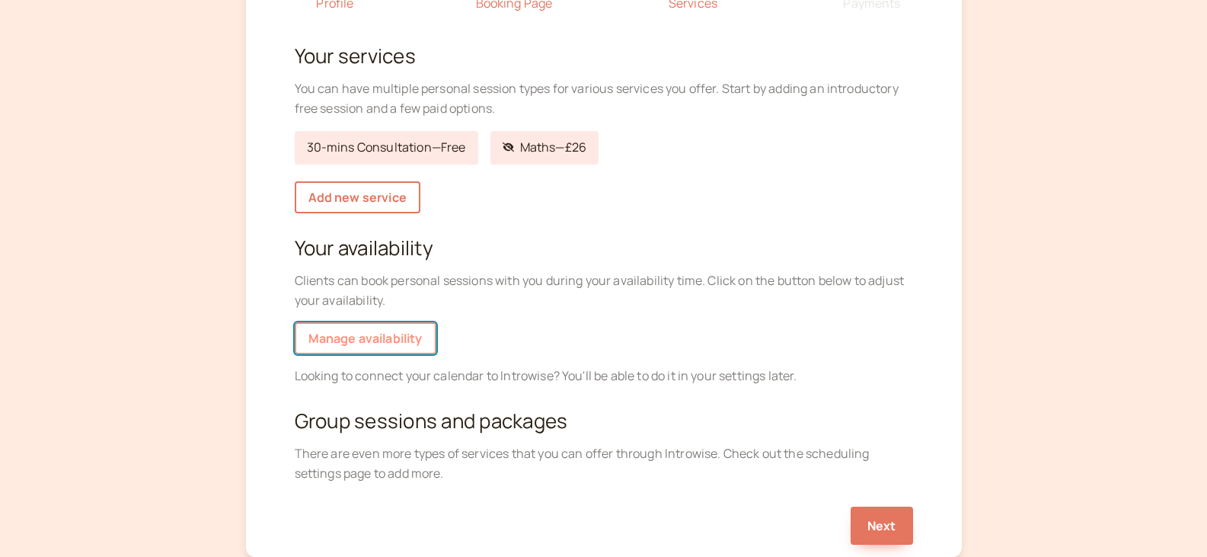
click at [381, 334] on link "Manage availability" at bounding box center [366, 338] width 142 height 32
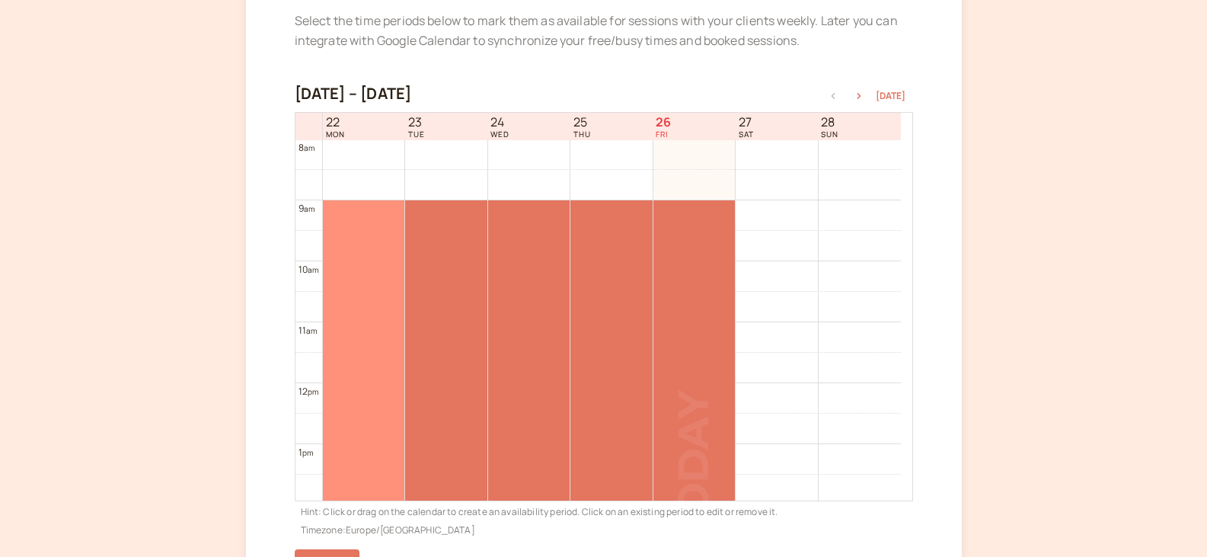
scroll to position [406, 0]
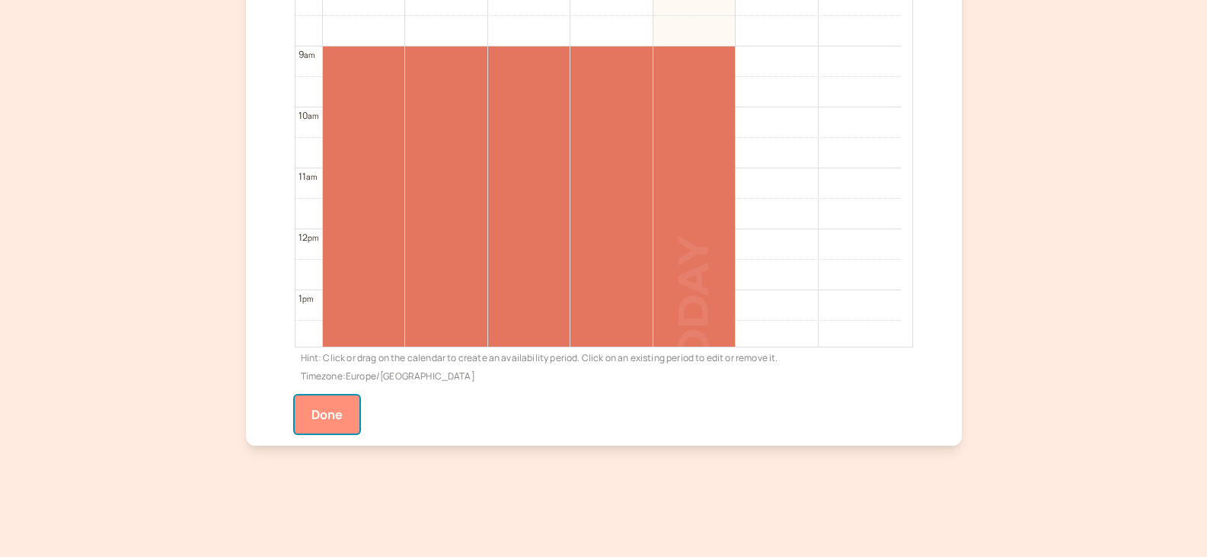
click at [331, 411] on button "Done" at bounding box center [328, 414] width 66 height 38
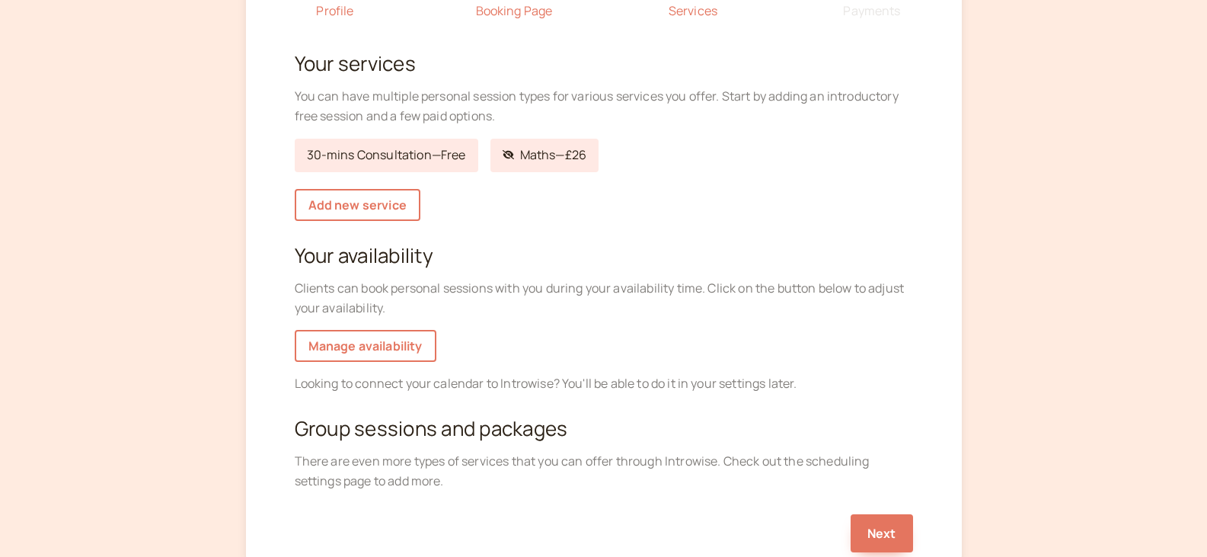
scroll to position [264, 0]
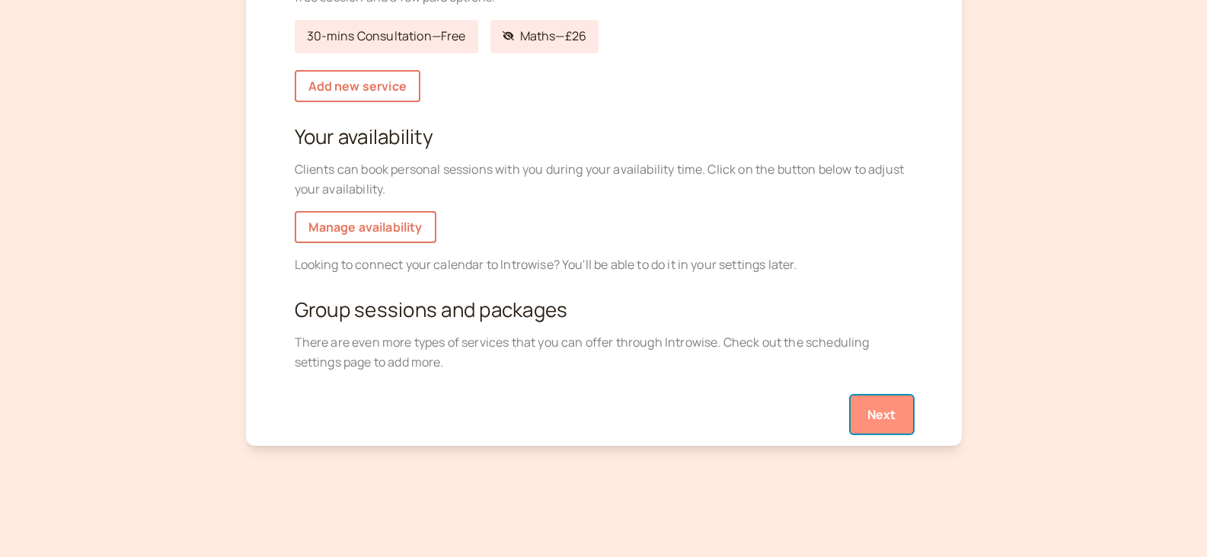
click at [884, 413] on button "Next" at bounding box center [882, 414] width 62 height 38
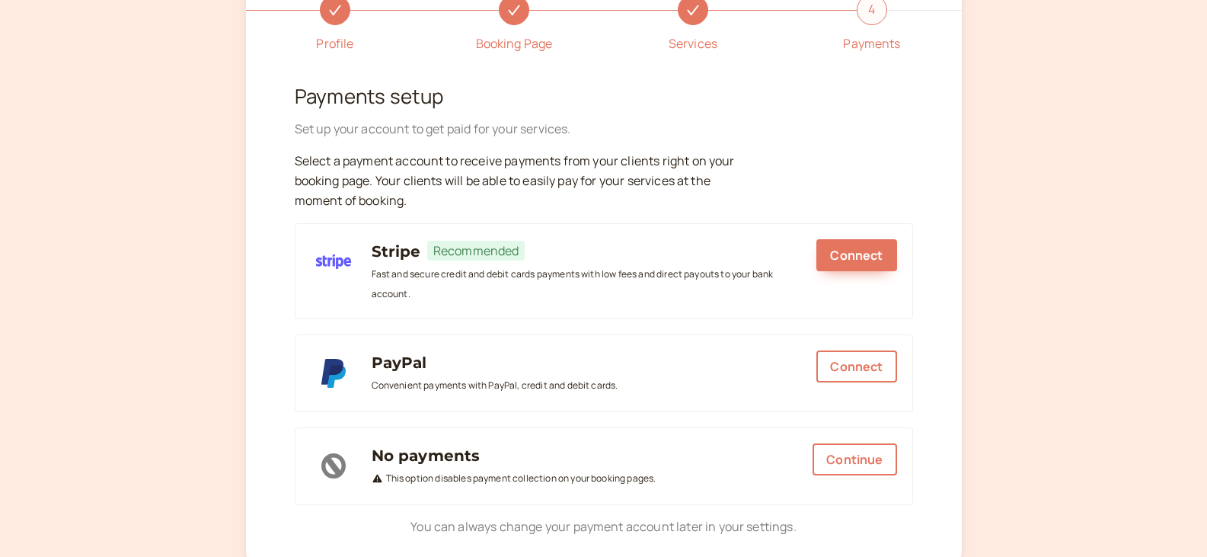
scroll to position [228, 0]
